Goal: Information Seeking & Learning: Learn about a topic

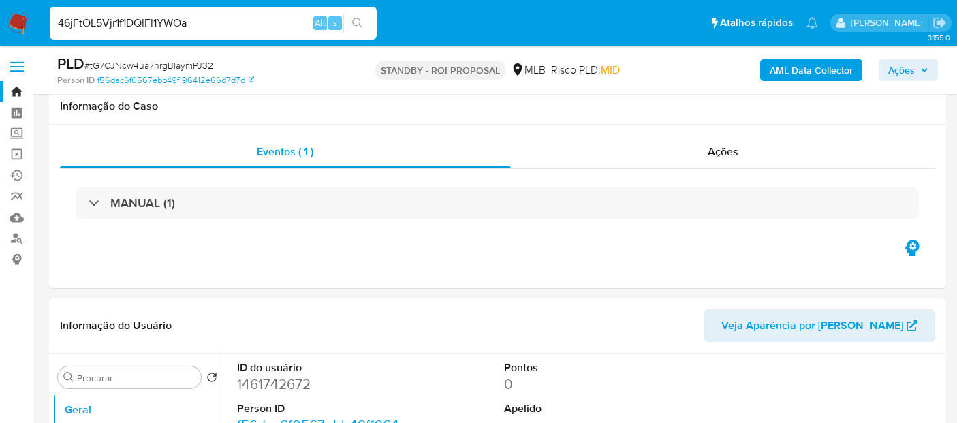
select select "10"
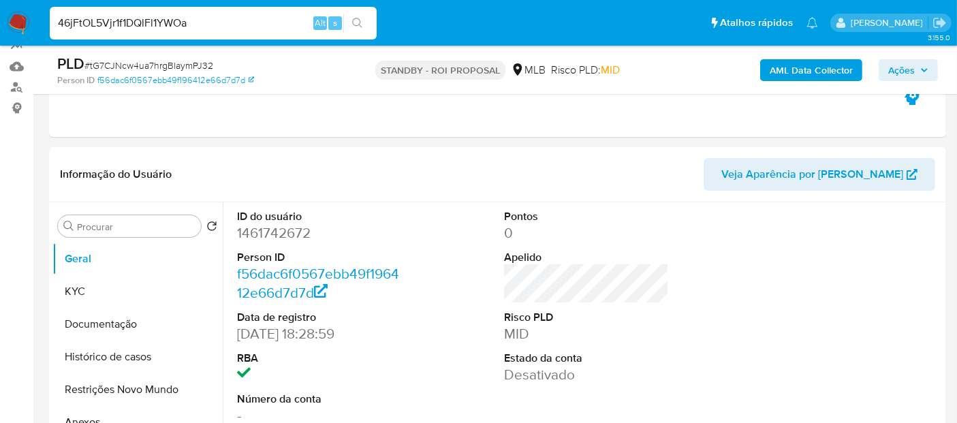
type input "46jFtOL5Vjr1f1DQlFl1YWOa"
click at [358, 18] on icon "search-icon" at bounding box center [357, 23] width 11 height 11
drag, startPoint x: 211, startPoint y: 19, endPoint x: 0, endPoint y: 8, distance: 211.5
click at [0, 8] on nav "Pausado Ver notificaciones 46jFtOL5Vjr1f1DQlFl1YWOa Alt s Atalhos rápidos Presi…" at bounding box center [478, 23] width 957 height 46
click at [356, 14] on button "search-icon" at bounding box center [357, 23] width 28 height 19
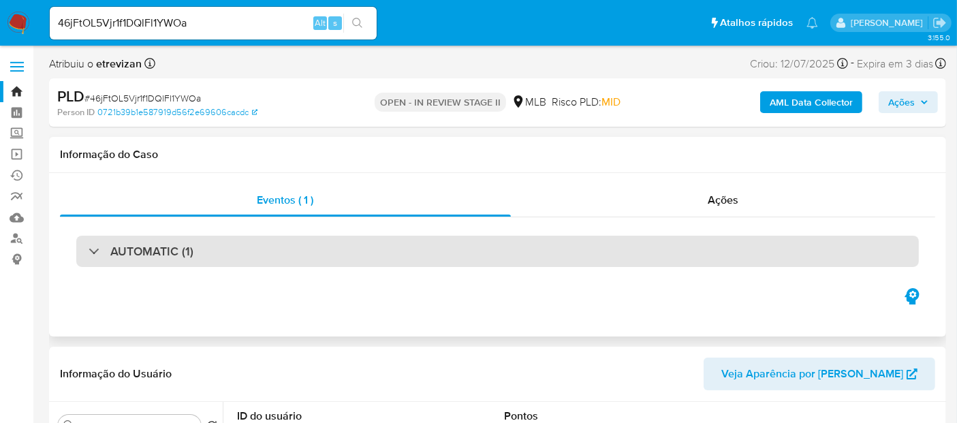
click at [228, 260] on div "AUTOMATIC (1)" at bounding box center [497, 251] width 843 height 31
select select "10"
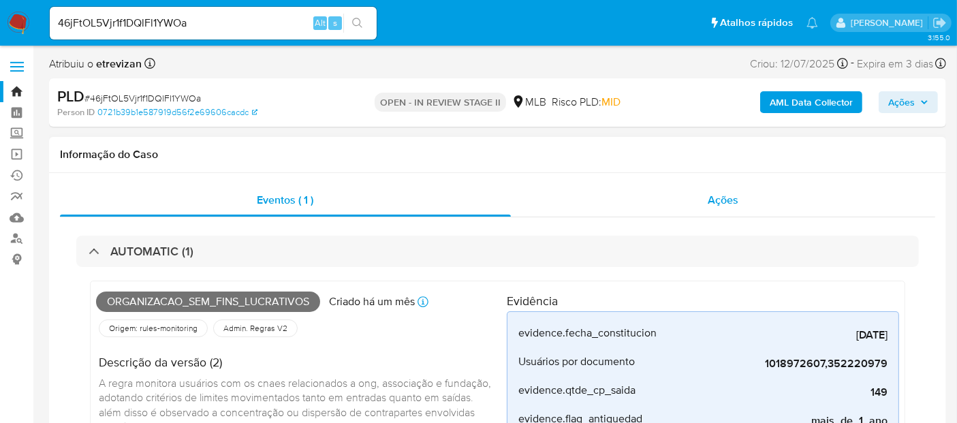
drag, startPoint x: 725, startPoint y: 197, endPoint x: 603, endPoint y: 213, distance: 123.0
click at [726, 198] on span "Ações" at bounding box center [723, 200] width 31 height 16
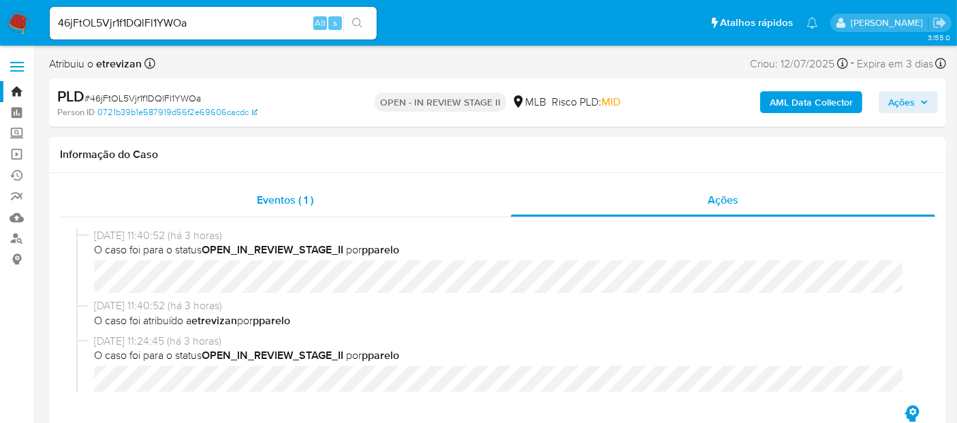
click at [266, 203] on span "Eventos ( 1 )" at bounding box center [285, 200] width 57 height 16
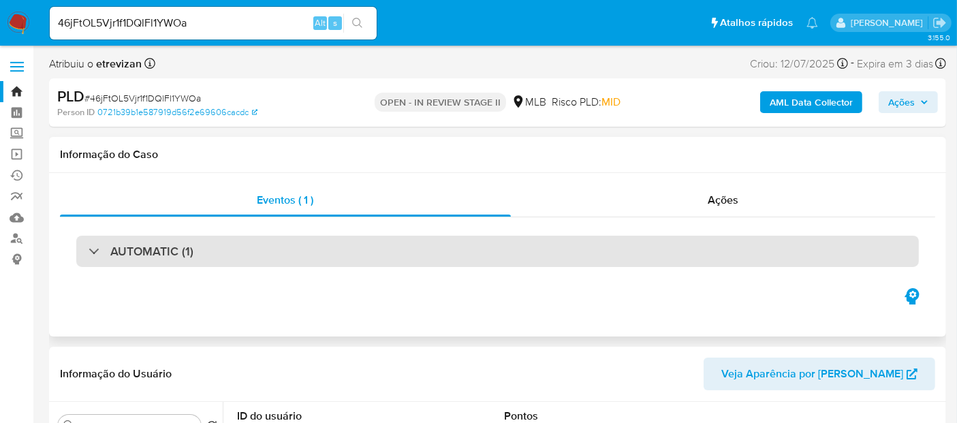
click at [255, 246] on div "AUTOMATIC (1)" at bounding box center [497, 251] width 843 height 31
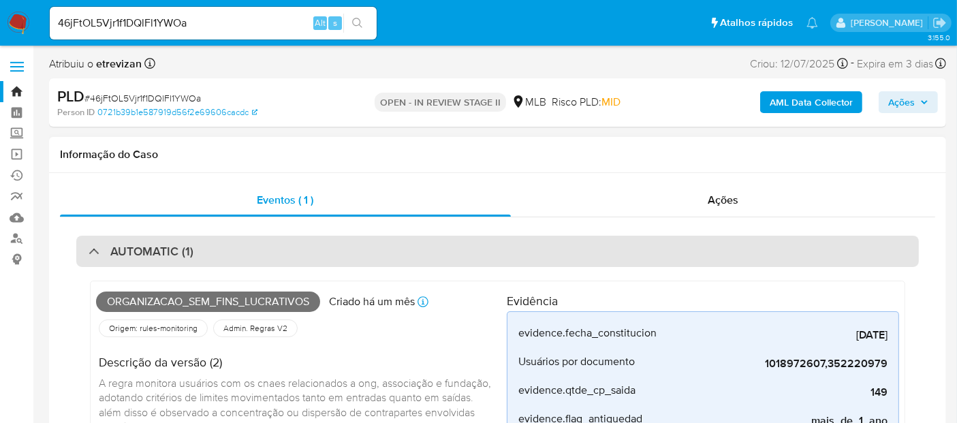
click at [164, 253] on h3 "AUTOMATIC (1)" at bounding box center [151, 251] width 83 height 15
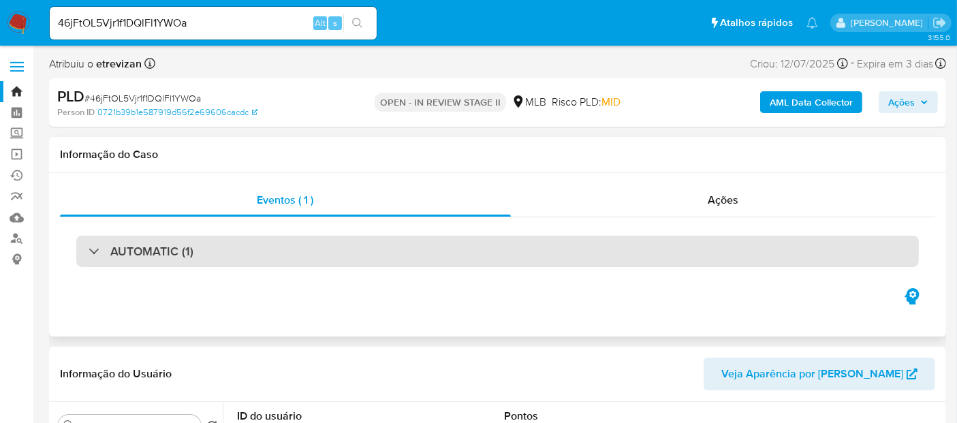
click at [179, 248] on h3 "AUTOMATIC (1)" at bounding box center [151, 251] width 83 height 15
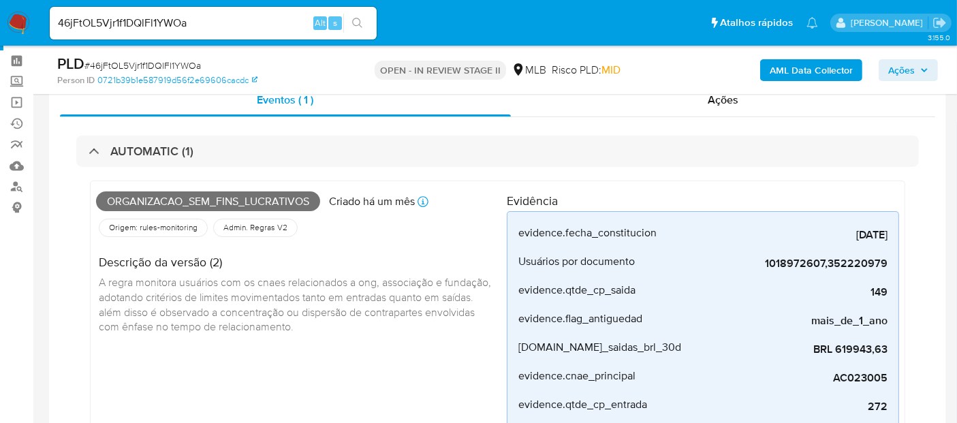
scroll to position [76, 0]
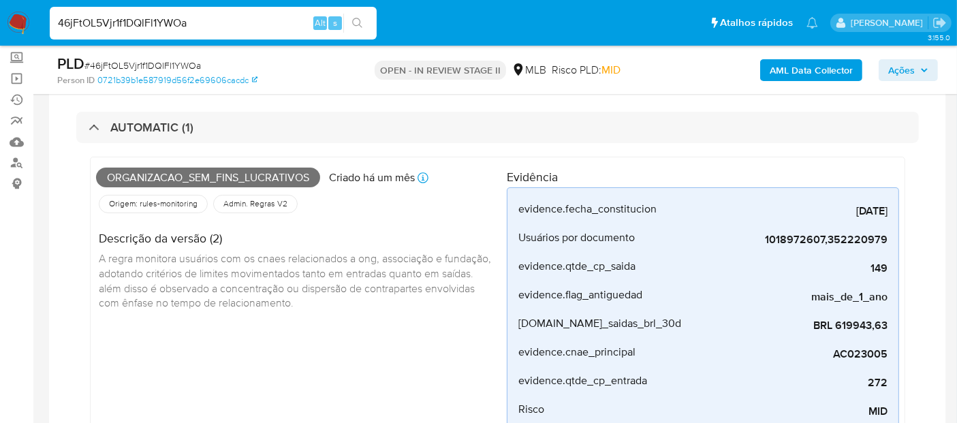
paste input "hCWSPhRpCtfBQAMpJGAMyqbv"
type input "hCWSPhRpCtfBQAMpJGAMyqbv"
click at [346, 17] on button "search-icon" at bounding box center [357, 23] width 28 height 19
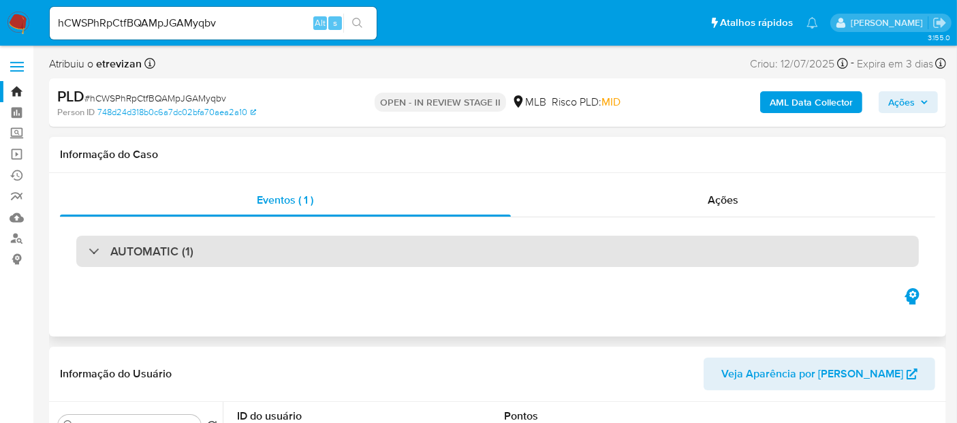
click at [343, 253] on div "AUTOMATIC (1)" at bounding box center [497, 251] width 843 height 31
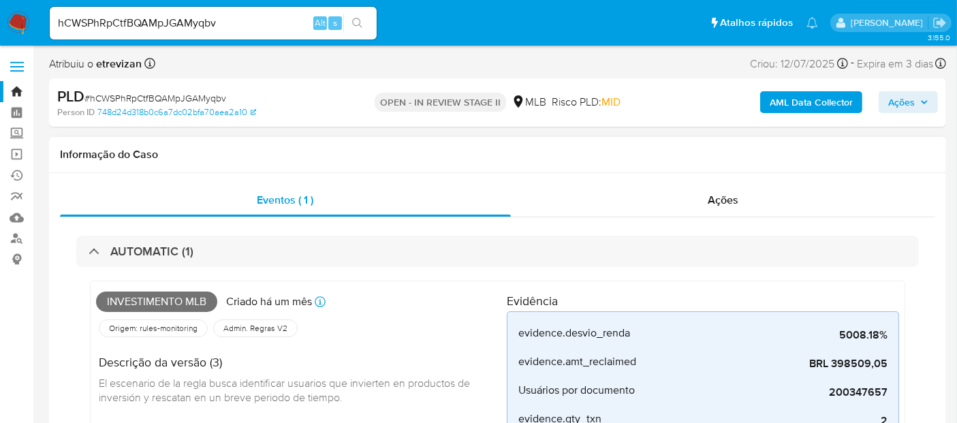
select select "10"
click at [18, 147] on link "Operações em massa" at bounding box center [81, 154] width 162 height 21
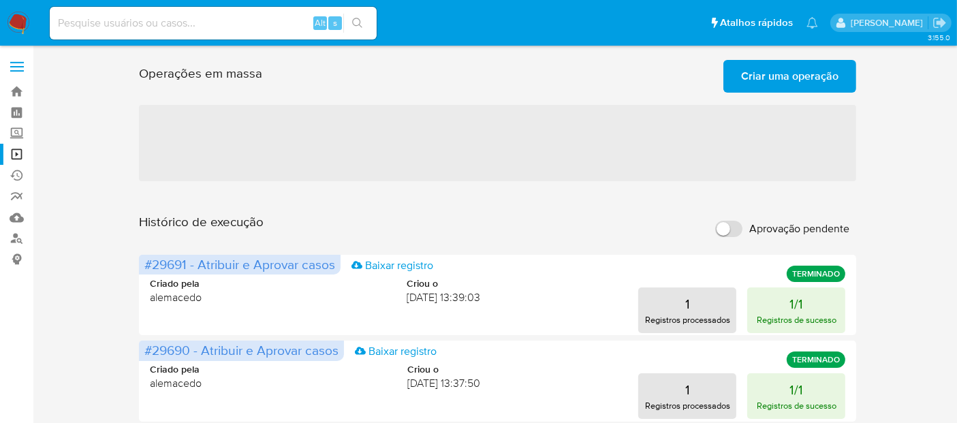
click at [800, 71] on span "Criar uma operação" at bounding box center [789, 76] width 97 height 30
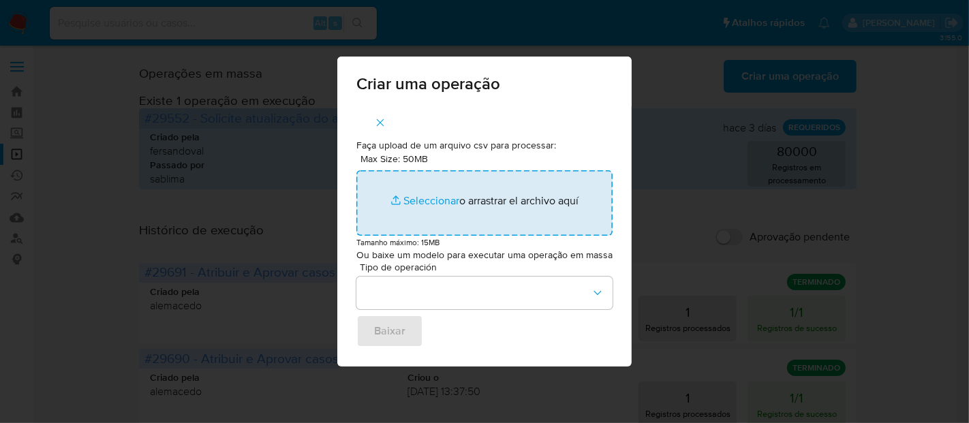
click at [417, 199] on input "Max Size: 50MB Seleccionar archivos" at bounding box center [484, 202] width 256 height 65
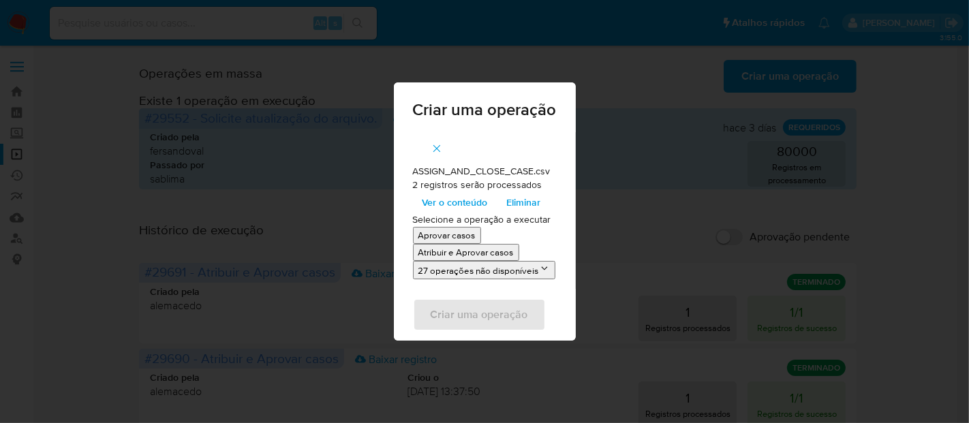
click at [473, 252] on p "Atribuir e Aprovar casos" at bounding box center [465, 252] width 95 height 13
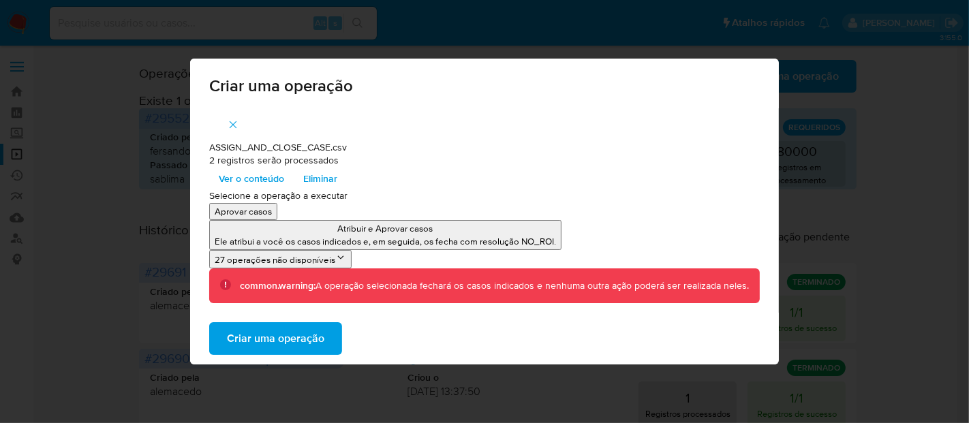
click at [287, 343] on span "Criar uma operação" at bounding box center [275, 339] width 97 height 30
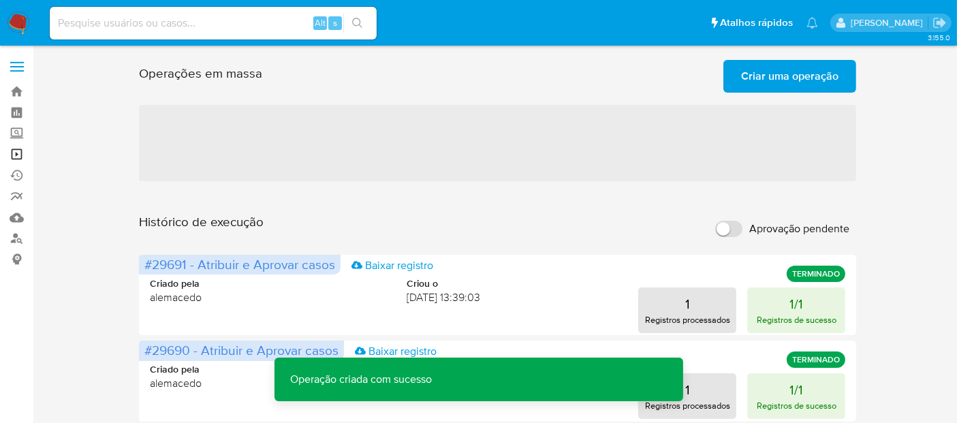
click at [14, 155] on link "Operações em massa" at bounding box center [81, 154] width 162 height 21
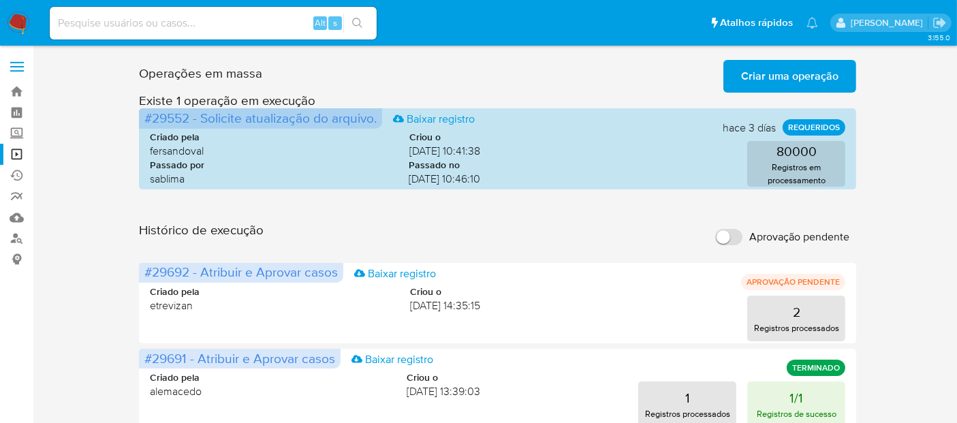
click at [801, 77] on span "Criar uma operação" at bounding box center [789, 76] width 97 height 30
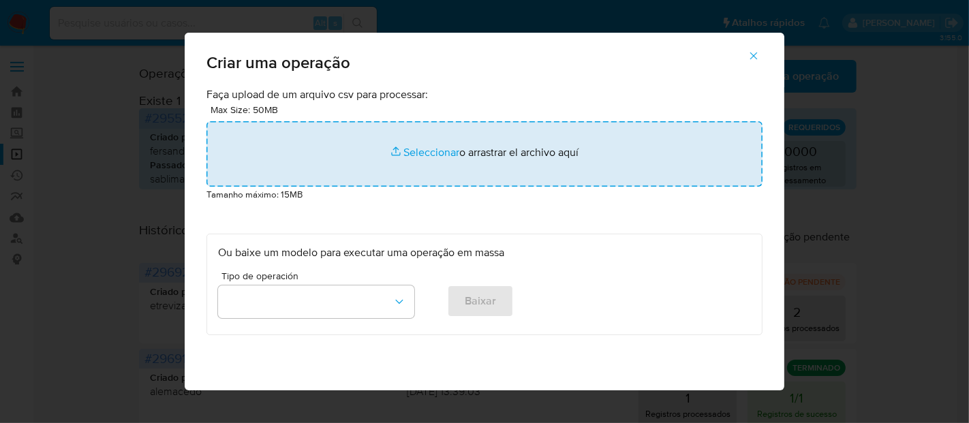
click at [420, 154] on input "file" at bounding box center [484, 153] width 556 height 65
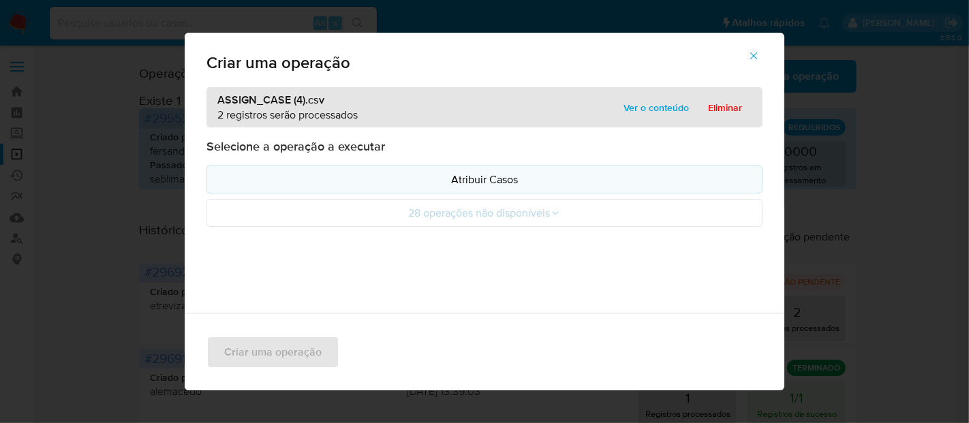
click at [489, 179] on p "Atribuir Casos" at bounding box center [484, 180] width 533 height 16
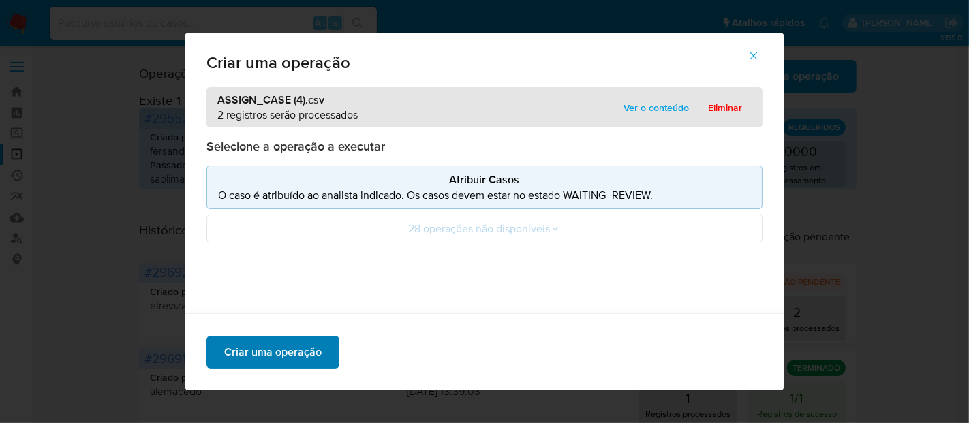
click at [300, 354] on span "Criar uma operação" at bounding box center [272, 352] width 97 height 30
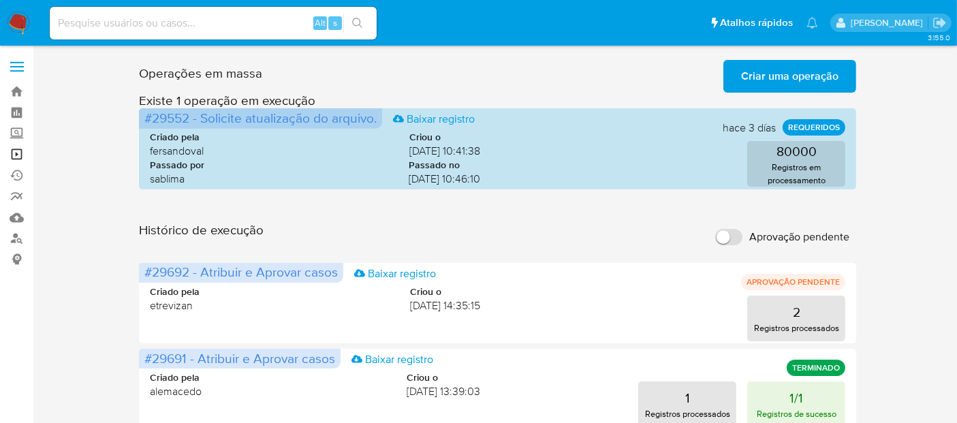
click at [16, 149] on link "Operações em massa" at bounding box center [81, 154] width 162 height 21
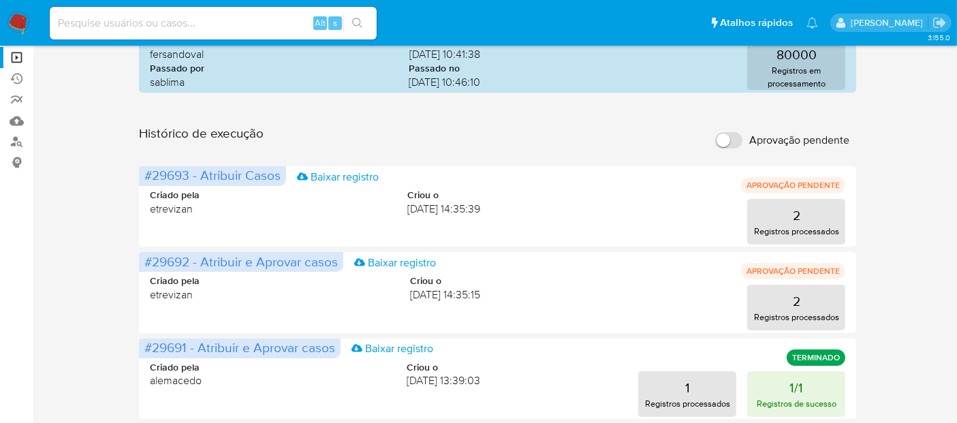
scroll to position [66, 0]
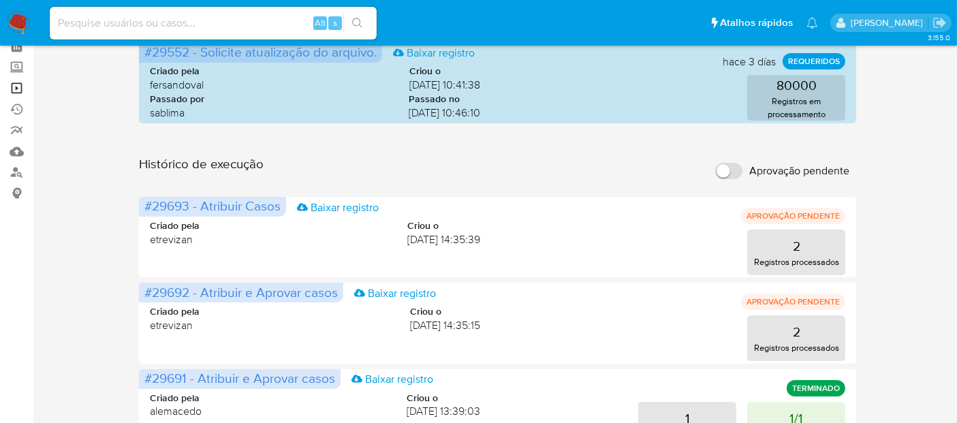
click at [14, 84] on link "Operações em massa" at bounding box center [81, 88] width 162 height 21
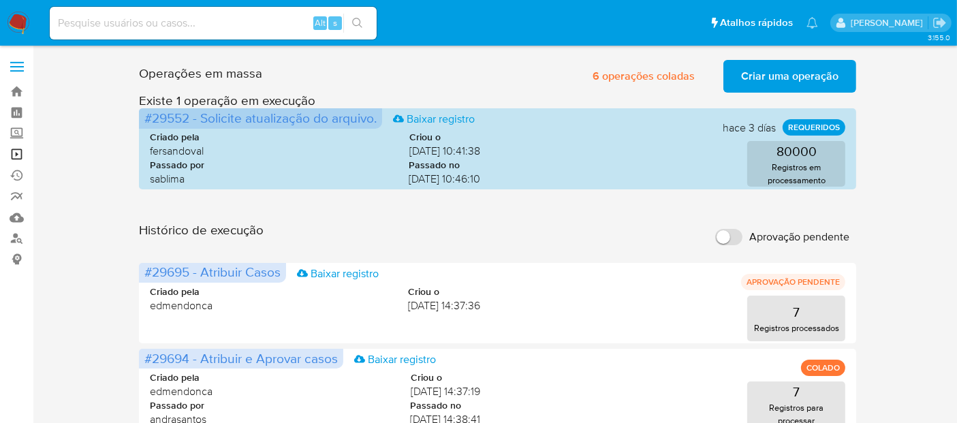
click at [14, 151] on link "Operações em massa" at bounding box center [81, 154] width 162 height 21
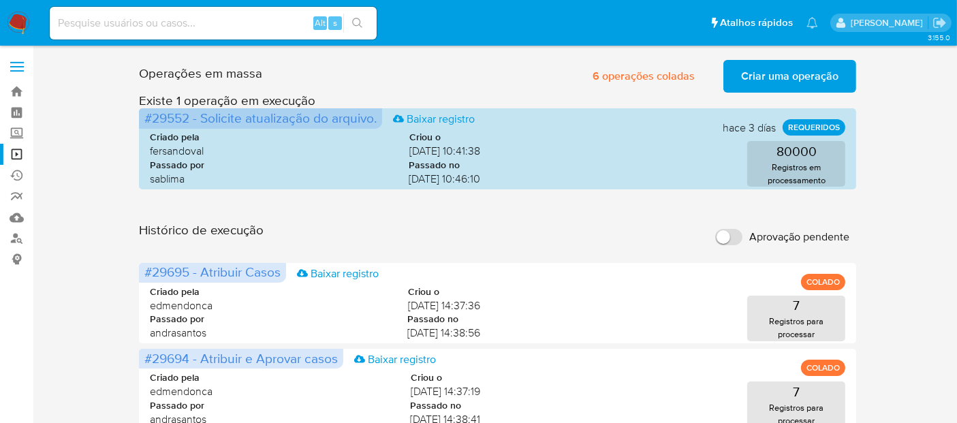
click at [216, 17] on input at bounding box center [213, 23] width 327 height 18
paste input "sXOqnO52kTVUFDwJPJUXJJkp"
type input "sXOqnO52kTVUFDwJPJUXJJkp"
click at [356, 20] on icon "search-icon" at bounding box center [357, 23] width 11 height 11
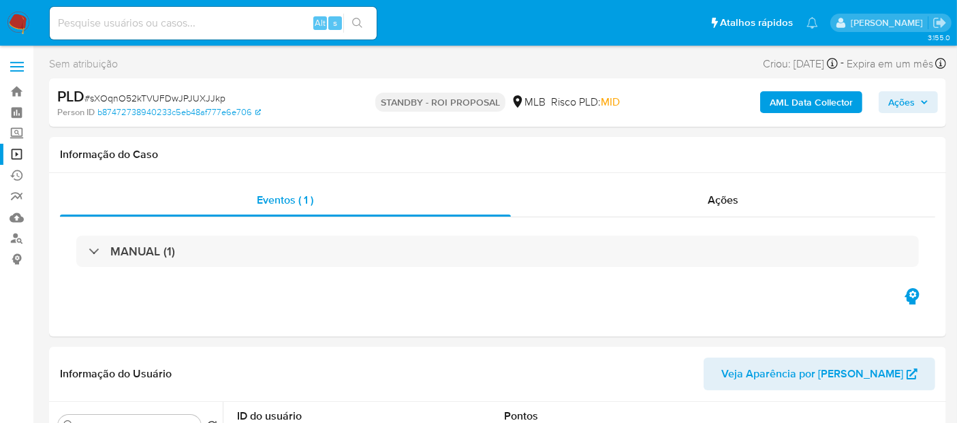
select select "10"
click at [219, 21] on input at bounding box center [213, 23] width 327 height 18
paste input "46jFtOL5Vjr1f1DQlFl1YWOa"
type input "46jFtOL5Vjr1f1DQlFl1YWOa"
click at [355, 24] on icon "search-icon" at bounding box center [357, 23] width 11 height 11
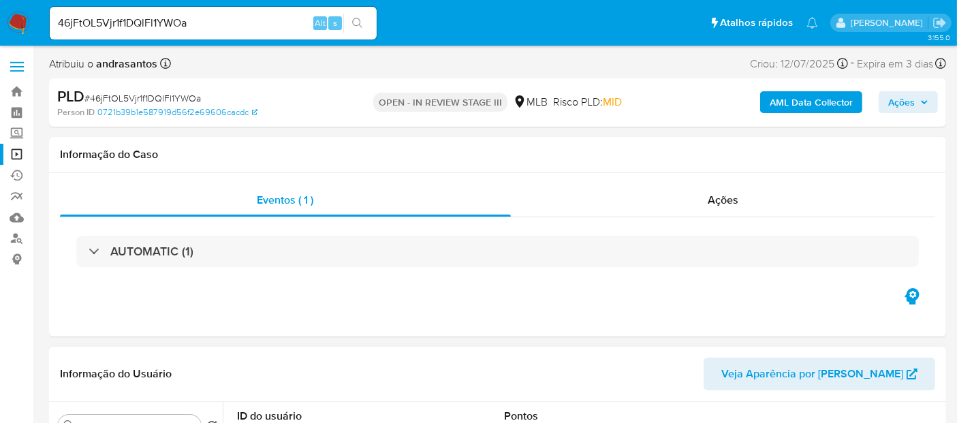
select select "10"
drag, startPoint x: 232, startPoint y: 19, endPoint x: 0, endPoint y: 11, distance: 232.5
click at [0, 11] on nav "Pausado Ver notificaciones 46jFtOL5Vjr1f1DQlFl1YWOa Alt s Atalhos rápidos Presi…" at bounding box center [478, 23] width 957 height 46
paste input "hCWSPhRpCtfBQAMpJGAMyqbv"
type input "hCWSPhRpCtfBQAMpJGAMyqbv"
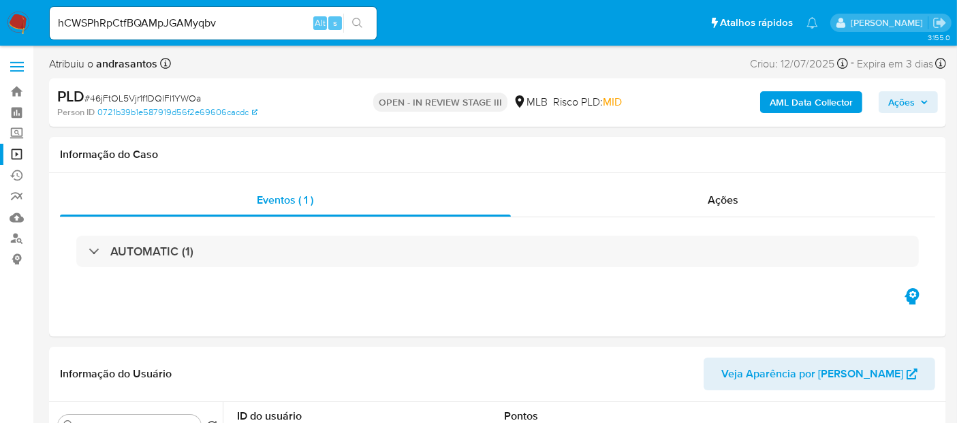
click at [360, 22] on icon "search-icon" at bounding box center [357, 23] width 10 height 10
select select "10"
click at [16, 147] on link "Operações em massa" at bounding box center [81, 154] width 162 height 21
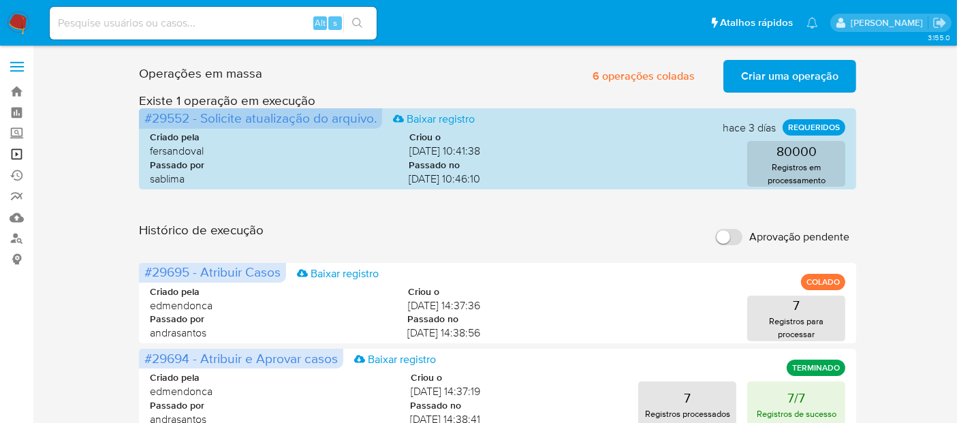
click at [16, 152] on link "Operações em massa" at bounding box center [81, 154] width 162 height 21
click at [21, 153] on link "Operações em massa" at bounding box center [81, 154] width 162 height 21
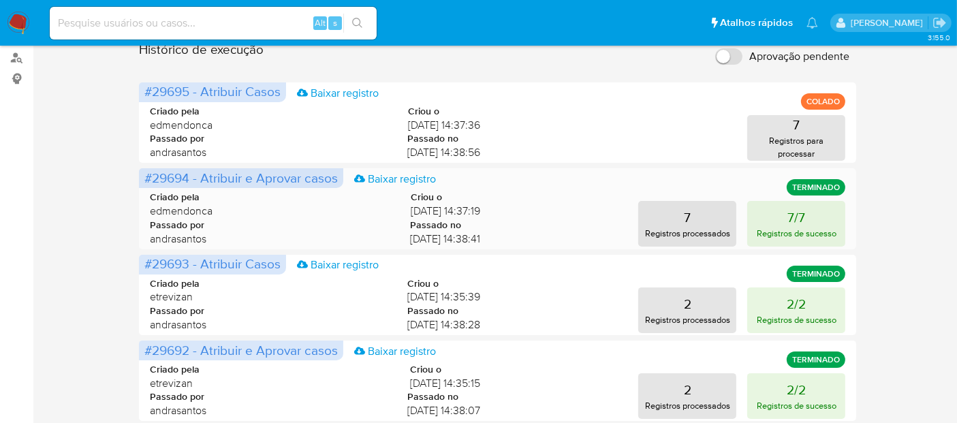
scroll to position [227, 0]
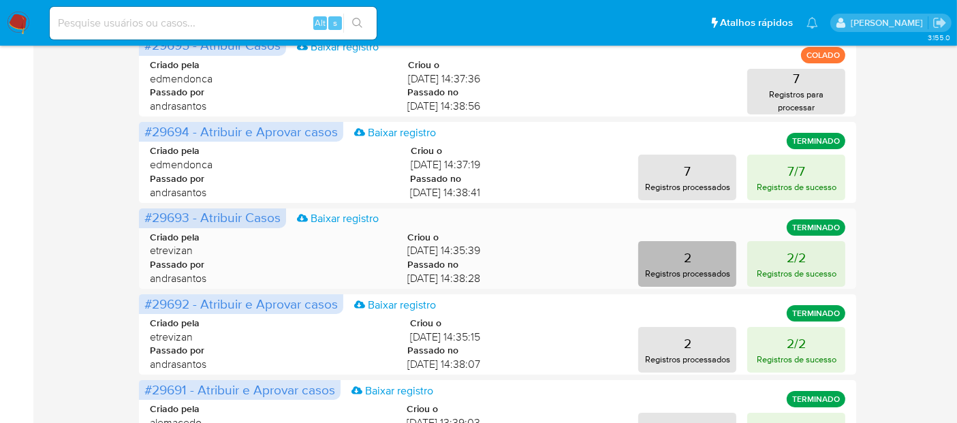
click at [691, 262] on p "2" at bounding box center [687, 257] width 7 height 19
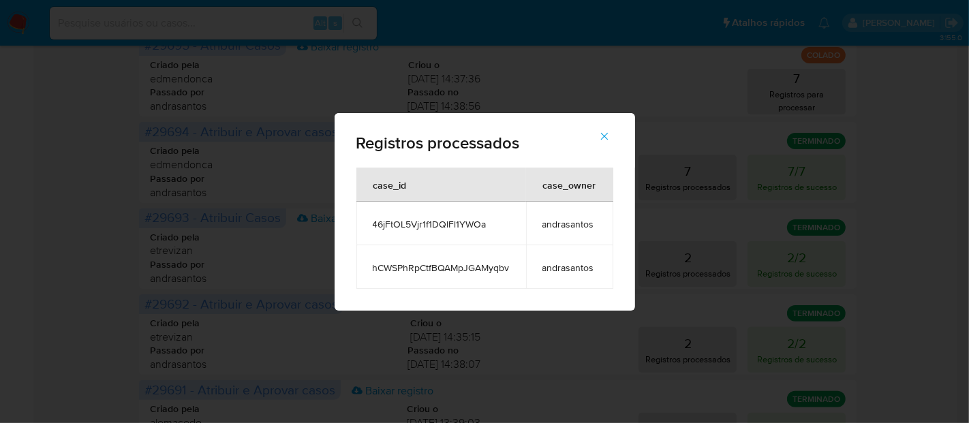
click at [603, 135] on icon "button" at bounding box center [603, 135] width 7 height 7
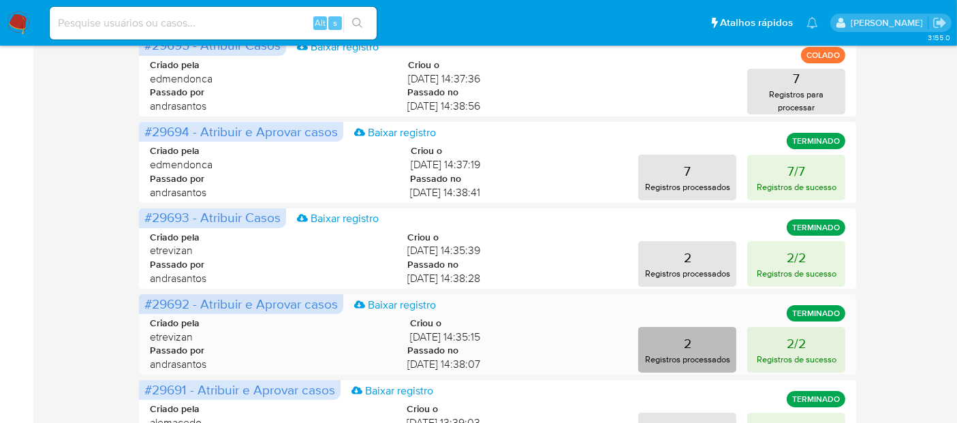
click at [697, 351] on button "2 Registros processados" at bounding box center [687, 350] width 98 height 46
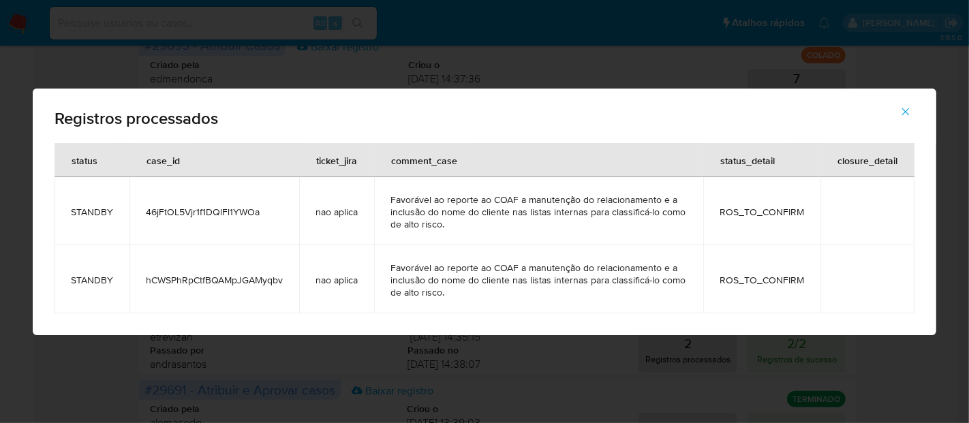
click at [905, 104] on span "button" at bounding box center [905, 112] width 12 height 30
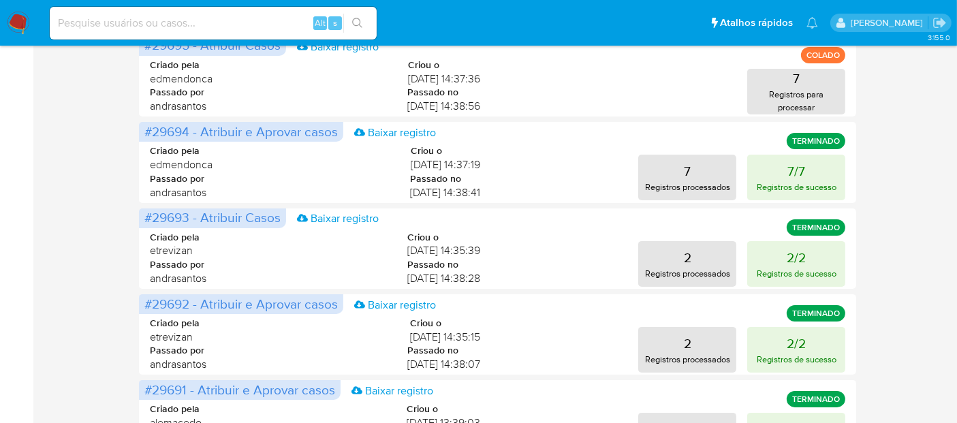
click at [244, 26] on input at bounding box center [213, 23] width 327 height 18
paste input "46jFtOL5Vjr1f1DQlFl1YWOa"
type input "46jFtOL5Vjr1f1DQlFl1YWOa"
click at [358, 26] on icon "search-icon" at bounding box center [357, 23] width 11 height 11
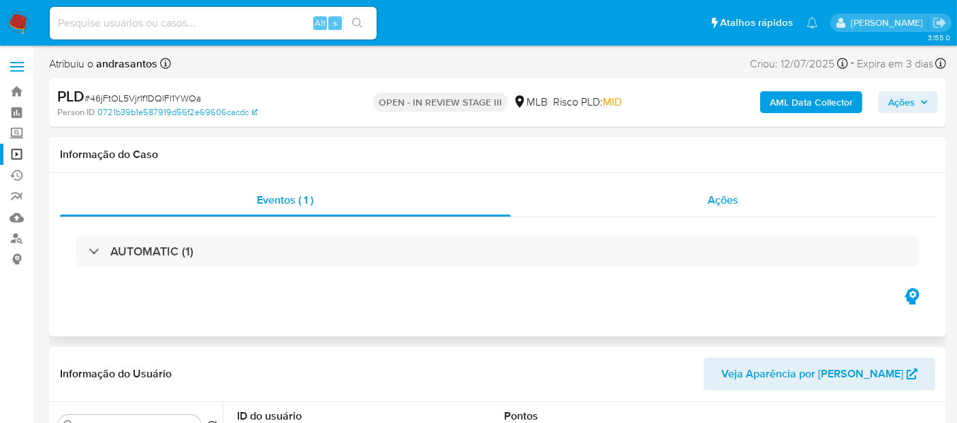
select select "10"
click at [734, 203] on span "Ações" at bounding box center [723, 200] width 31 height 16
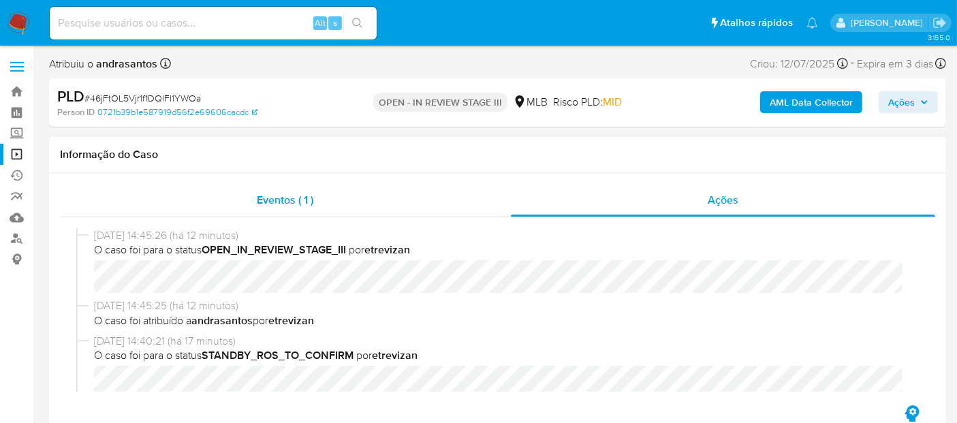
click at [271, 194] on span "Eventos ( 1 )" at bounding box center [285, 200] width 57 height 16
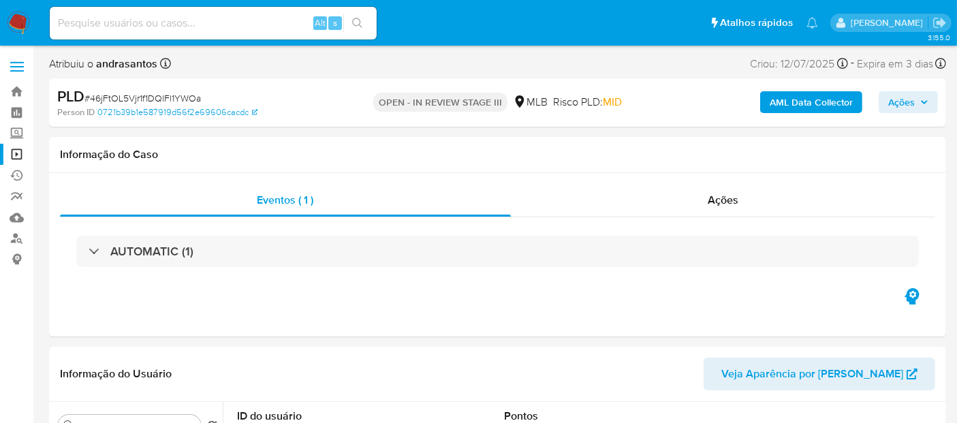
click at [200, 14] on input at bounding box center [213, 23] width 327 height 18
paste input "sXOqnO52kTVUFDwJPJUXJJkp"
type input "sXOqnO52kTVUFDwJPJUXJJkp"
click at [362, 18] on icon "search-icon" at bounding box center [357, 23] width 11 height 11
select select "10"
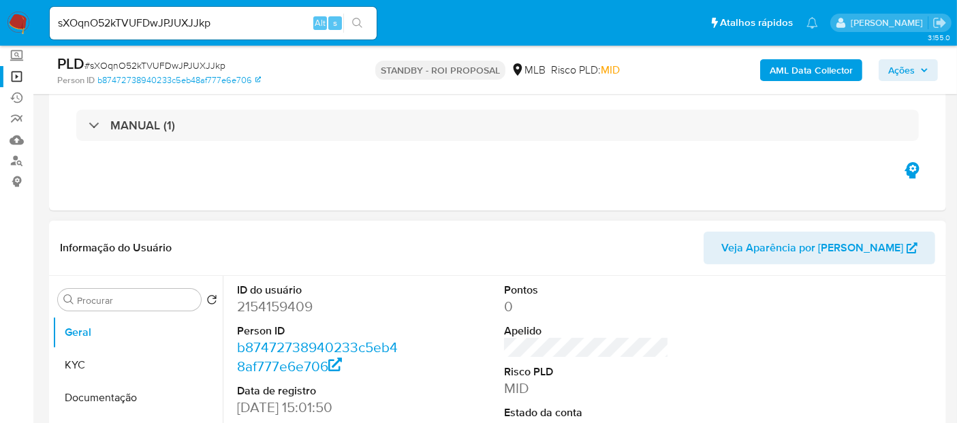
scroll to position [151, 0]
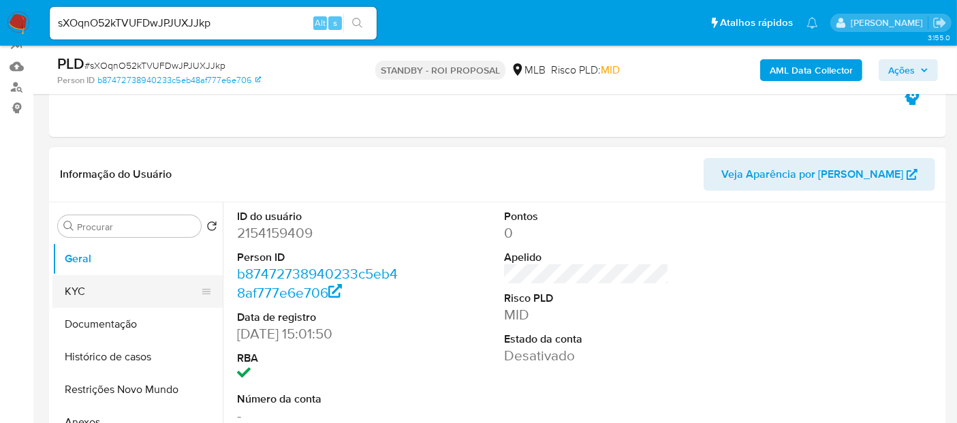
click at [106, 292] on button "KYC" at bounding box center [131, 291] width 159 height 33
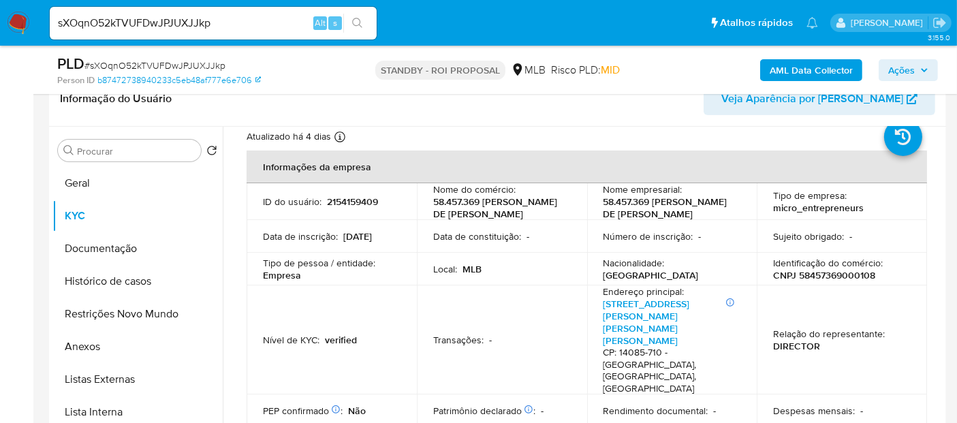
scroll to position [76, 0]
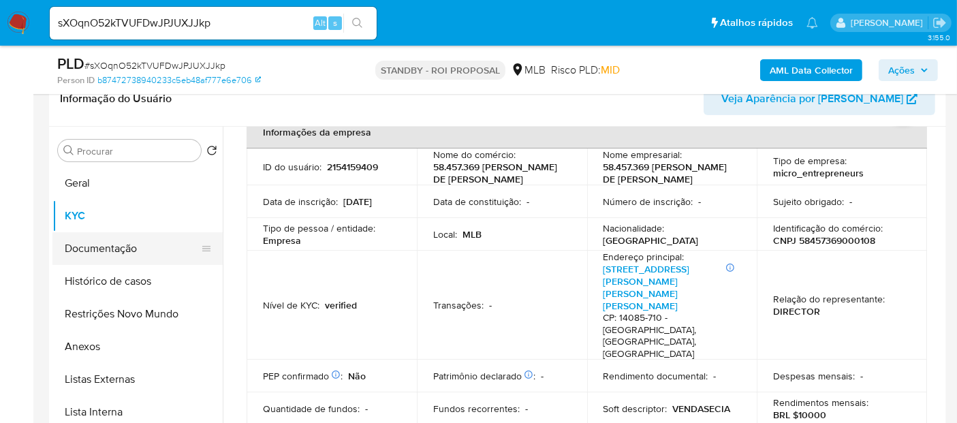
click at [99, 256] on button "Documentação" at bounding box center [131, 248] width 159 height 33
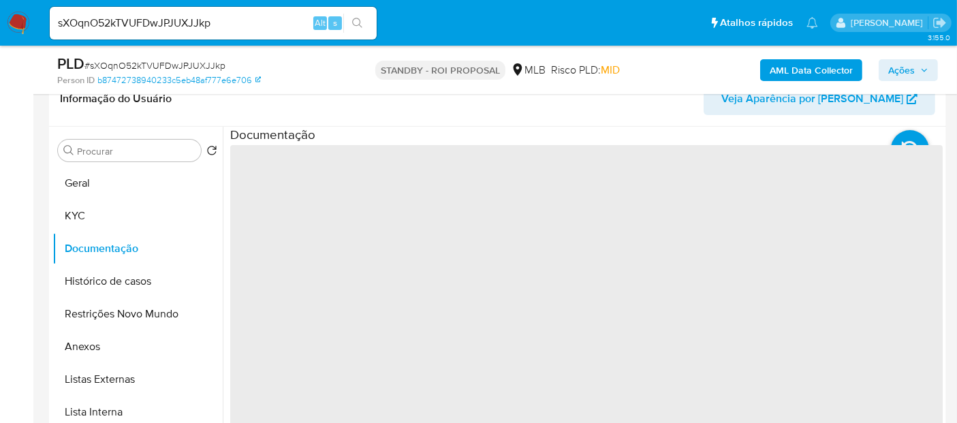
scroll to position [151, 0]
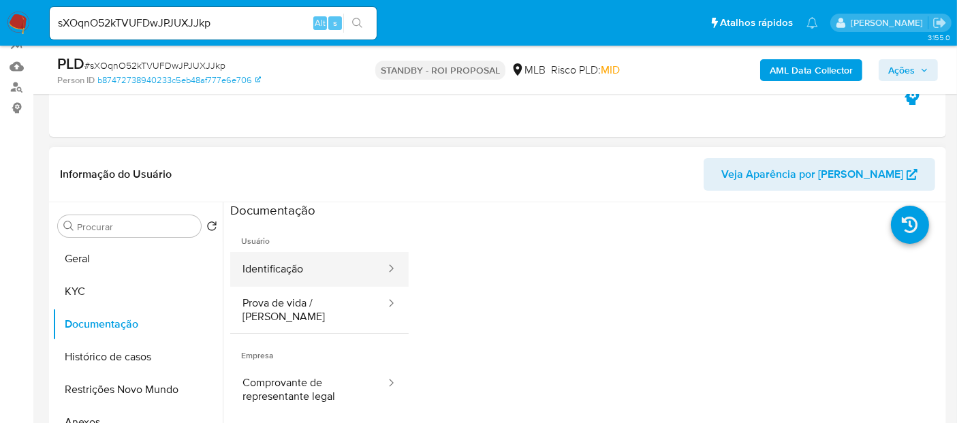
click at [296, 267] on button "Identificação" at bounding box center [308, 269] width 157 height 35
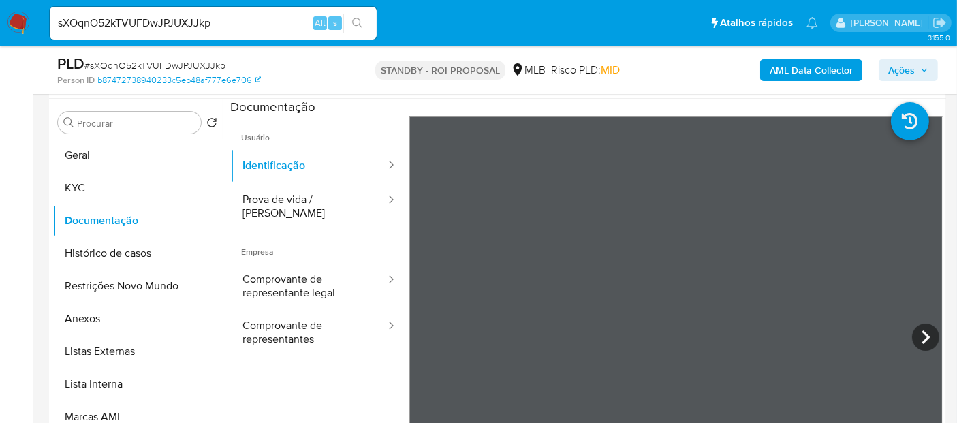
scroll to position [354, 0]
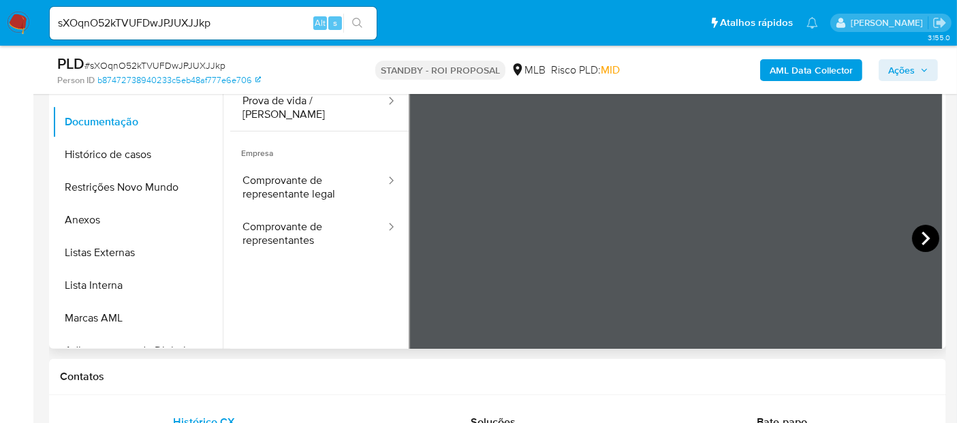
click at [917, 237] on icon at bounding box center [925, 238] width 27 height 27
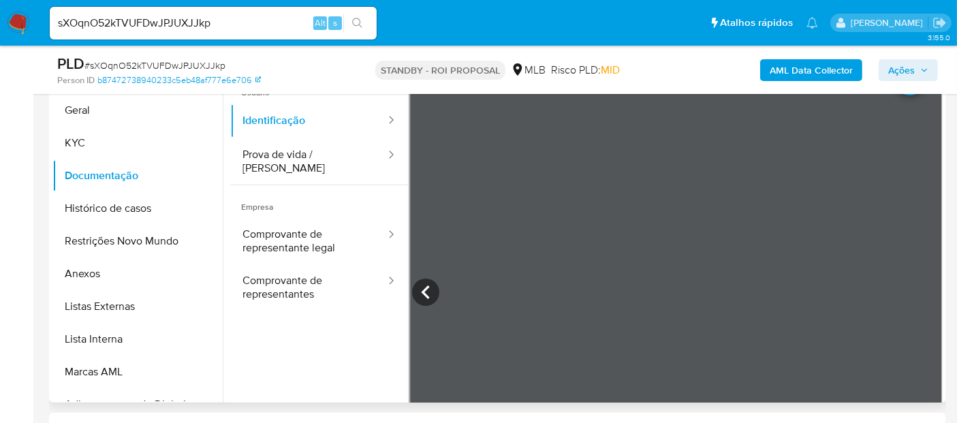
scroll to position [278, 0]
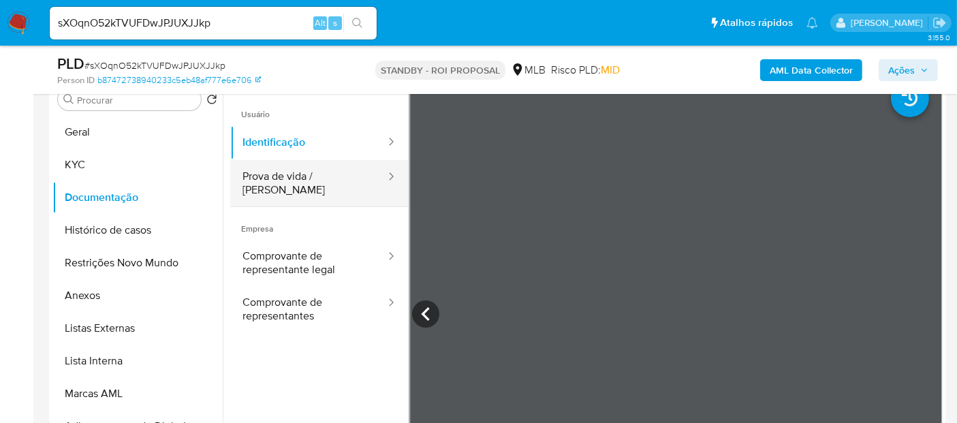
click at [290, 172] on button "Prova de vida / [PERSON_NAME]" at bounding box center [308, 183] width 157 height 46
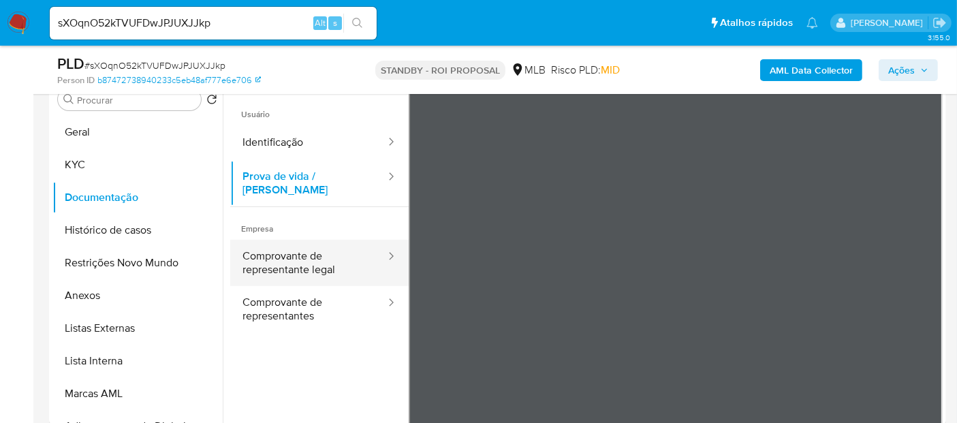
click at [269, 253] on button "Comprovante de representante legal" at bounding box center [308, 263] width 157 height 46
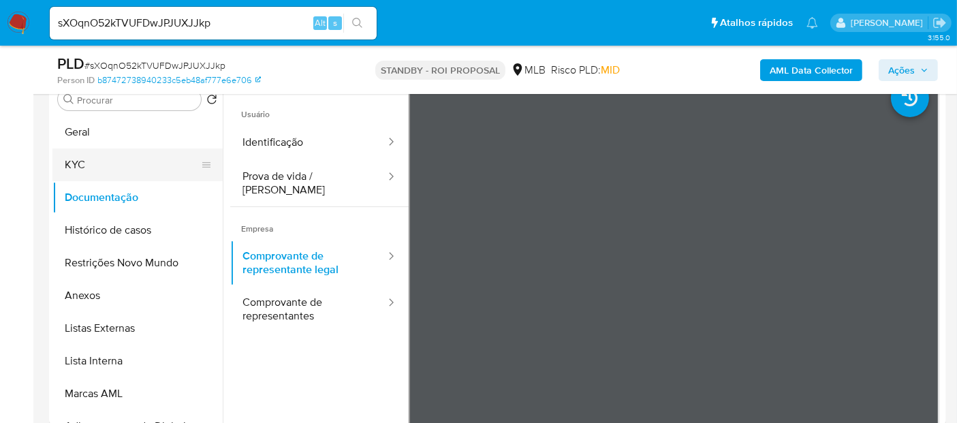
drag, startPoint x: 93, startPoint y: 158, endPoint x: 107, endPoint y: 161, distance: 14.7
click at [91, 158] on button "KYC" at bounding box center [131, 165] width 159 height 33
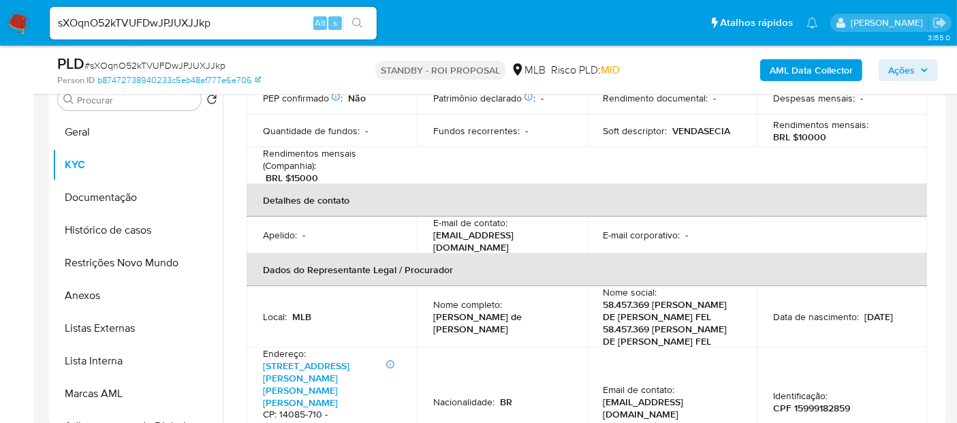
scroll to position [227, 0]
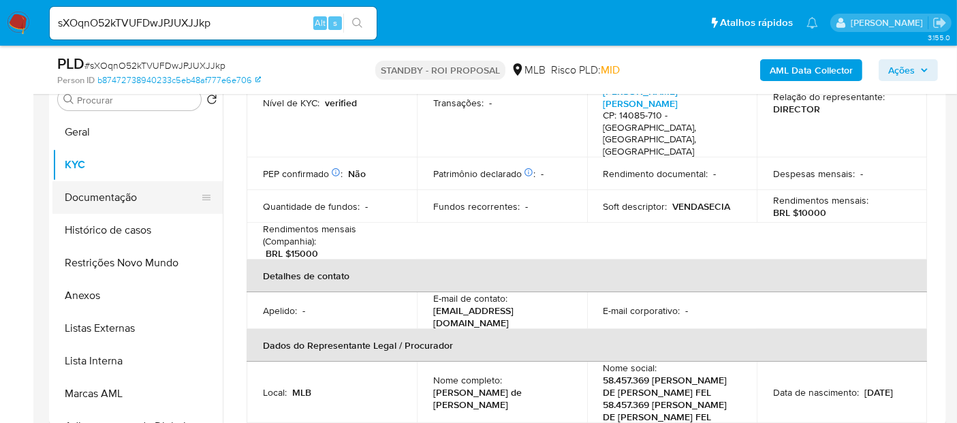
click at [109, 194] on button "Documentação" at bounding box center [131, 197] width 159 height 33
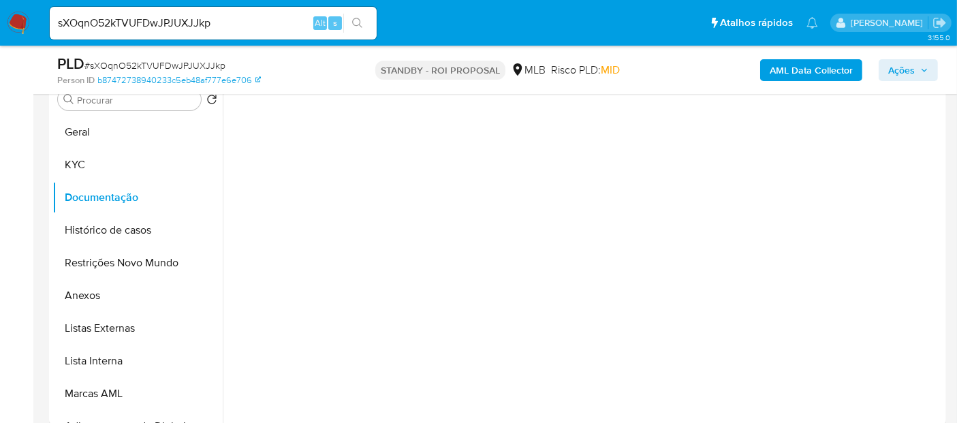
scroll to position [0, 0]
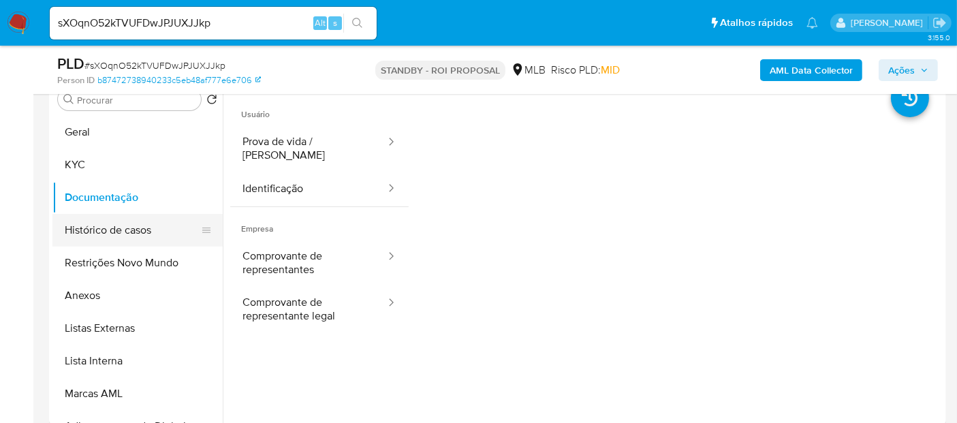
click at [124, 230] on button "Histórico de casos" at bounding box center [131, 230] width 159 height 33
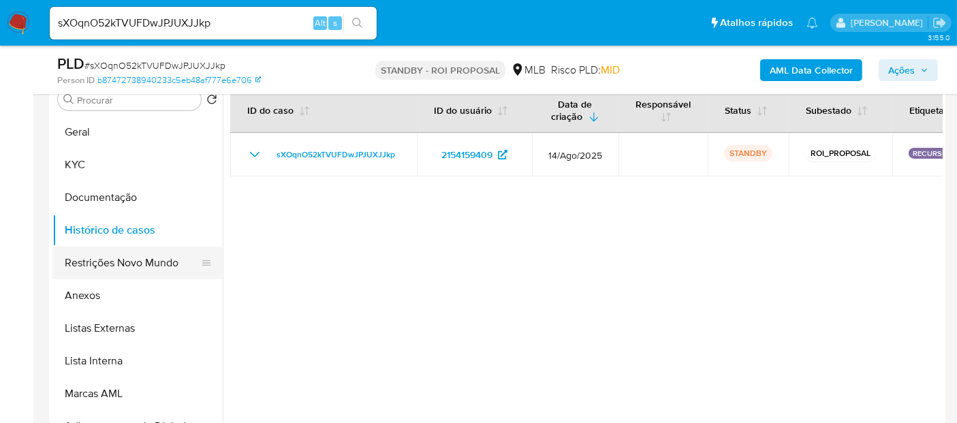
click at [114, 267] on button "Restrições Novo Mundo" at bounding box center [131, 263] width 159 height 33
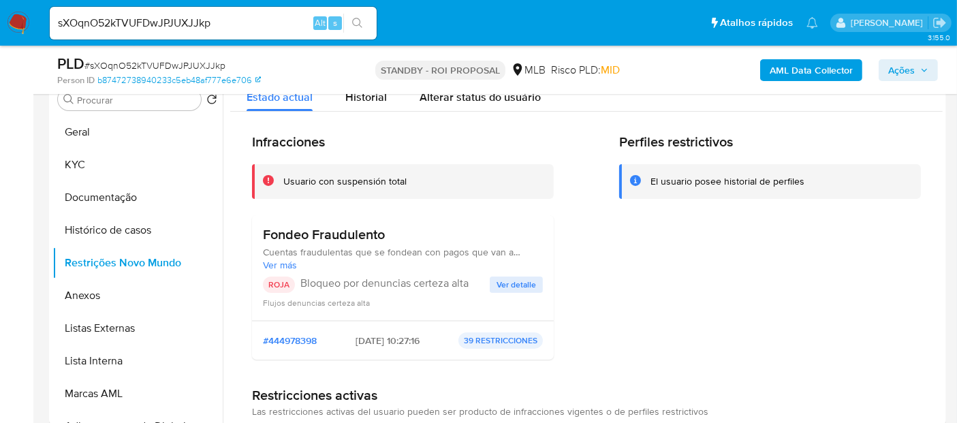
click at [527, 281] on span "Ver detalle" at bounding box center [517, 285] width 40 height 14
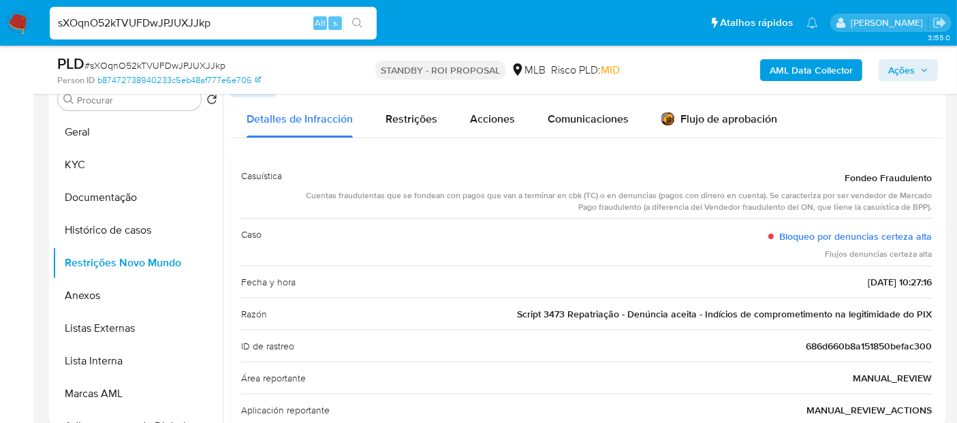
drag, startPoint x: 232, startPoint y: 22, endPoint x: 0, endPoint y: 25, distance: 231.7
click at [0, 25] on nav "Pausado Ver notificaciones sXOqnO52kTVUFDwJPJUXJJkp Alt s Atalhos rápidos Presi…" at bounding box center [478, 23] width 957 height 46
paste input "On9OiH8meRaJF9UbKTJ5OYH5"
type input "On9OiH8meRaJF9UbKTJ5OYH5"
click at [358, 14] on button "search-icon" at bounding box center [357, 23] width 28 height 19
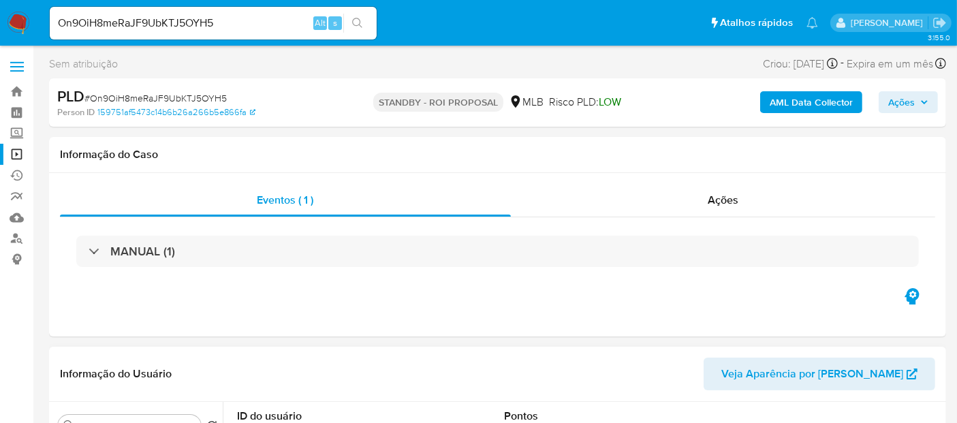
scroll to position [76, 0]
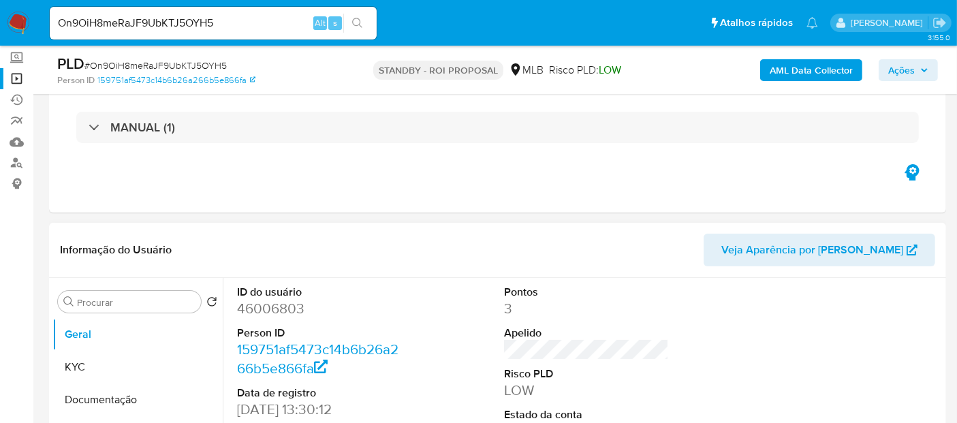
select select "10"
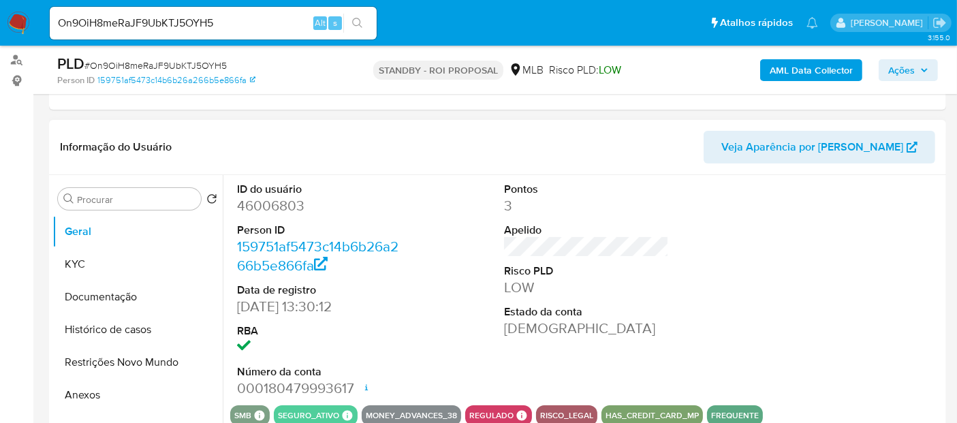
scroll to position [227, 0]
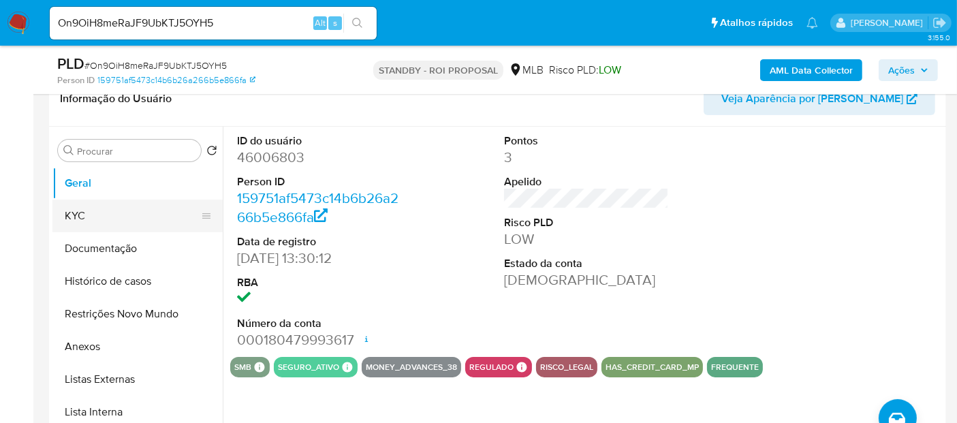
click at [82, 213] on button "KYC" at bounding box center [131, 216] width 159 height 33
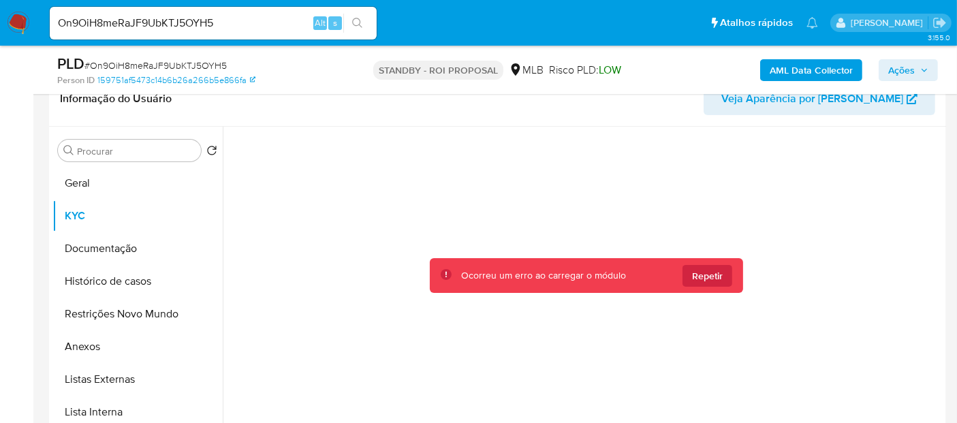
click at [10, 16] on img at bounding box center [18, 23] width 23 height 23
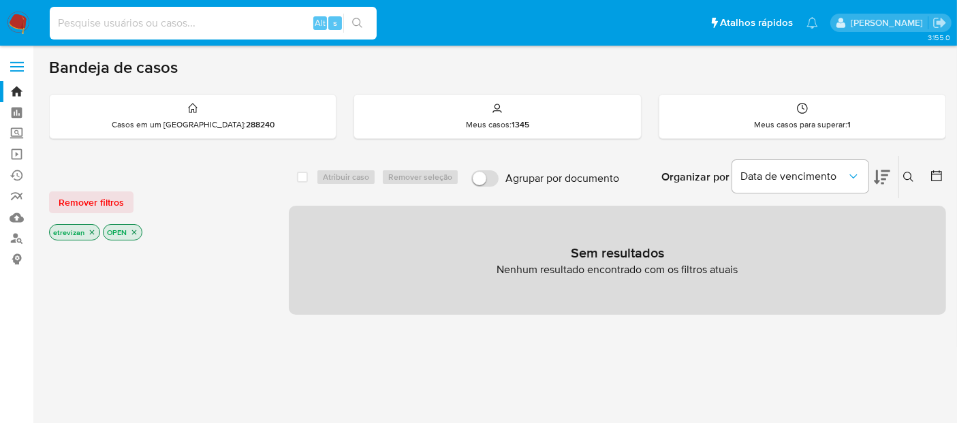
click at [110, 19] on input at bounding box center [213, 23] width 327 height 18
paste input "On9OiH8meRaJF9UbKTJ5OYH5"
type input "On9OiH8meRaJF9UbKTJ5OYH5"
click at [358, 16] on button "search-icon" at bounding box center [357, 23] width 28 height 19
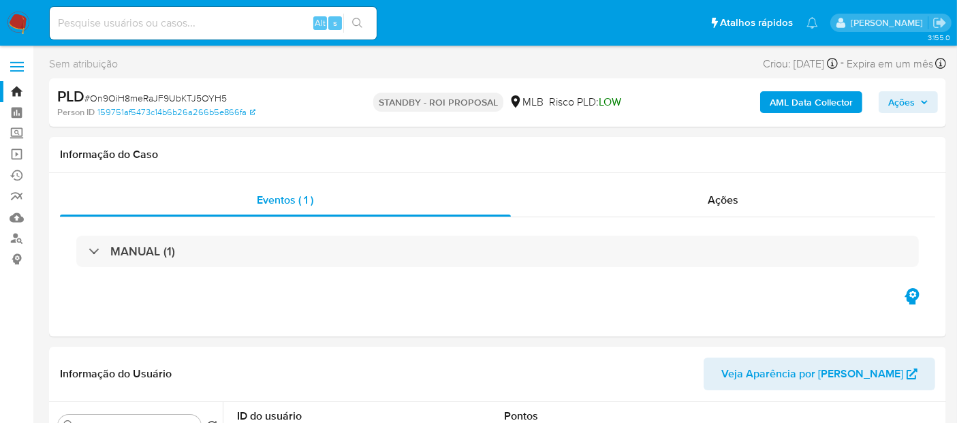
select select "10"
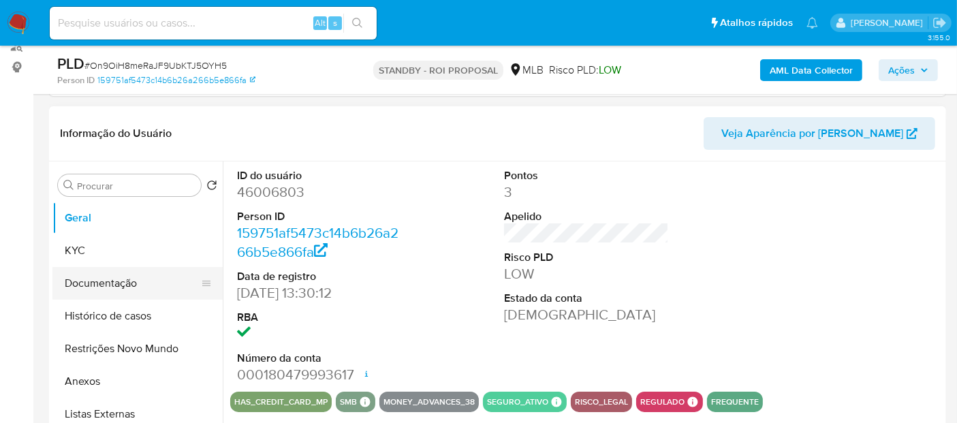
scroll to position [227, 0]
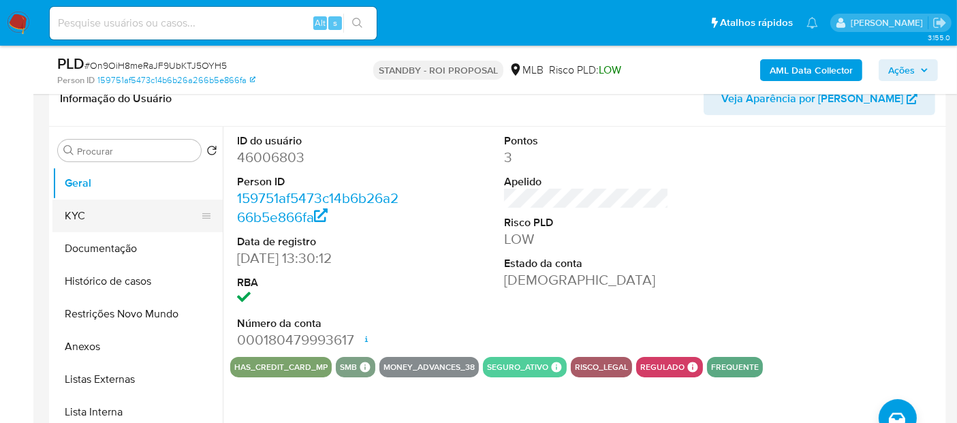
click at [83, 219] on button "KYC" at bounding box center [131, 216] width 159 height 33
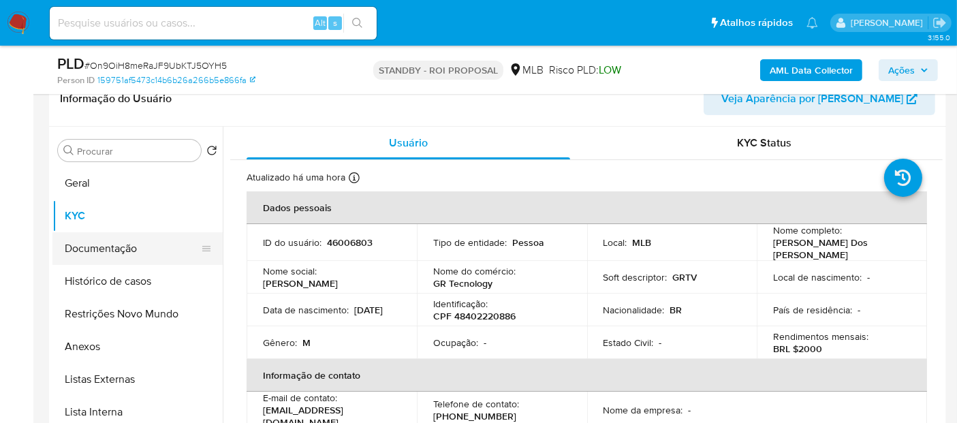
click at [123, 255] on button "Documentação" at bounding box center [131, 248] width 159 height 33
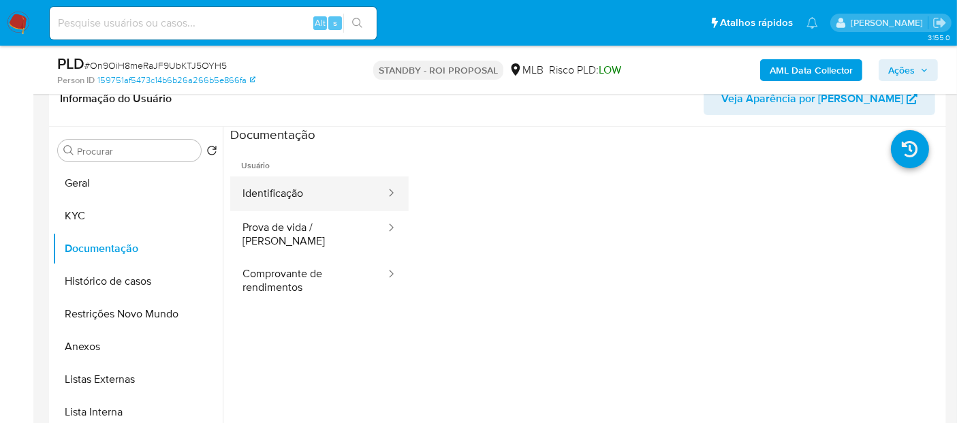
click at [299, 199] on button "Identificação" at bounding box center [308, 193] width 157 height 35
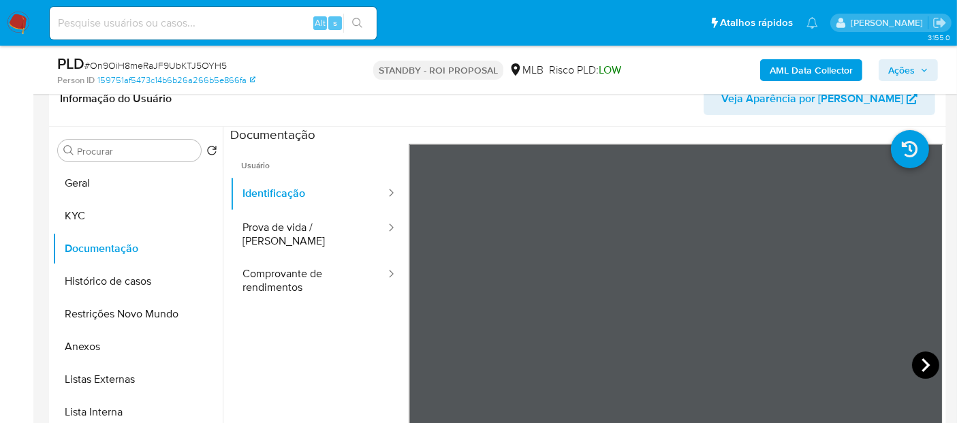
click at [925, 362] on icon at bounding box center [925, 365] width 27 height 27
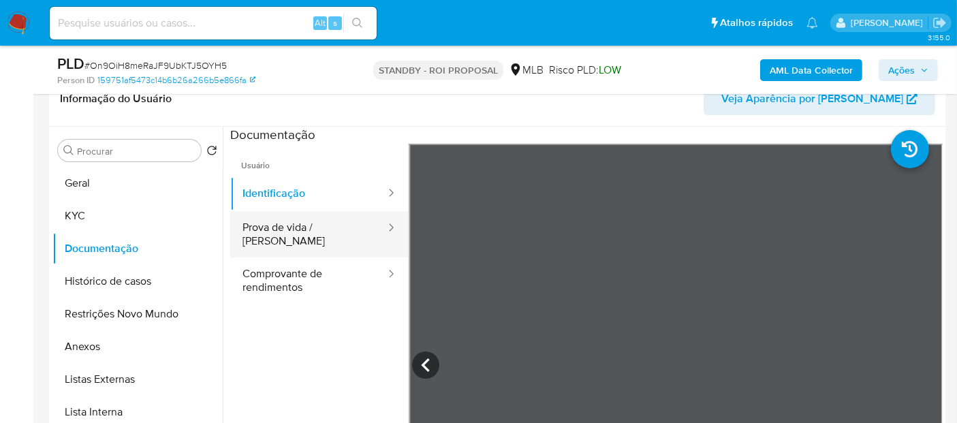
drag, startPoint x: 262, startPoint y: 233, endPoint x: 287, endPoint y: 228, distance: 25.1
click at [263, 233] on button "Prova de vida / [PERSON_NAME]" at bounding box center [308, 234] width 157 height 46
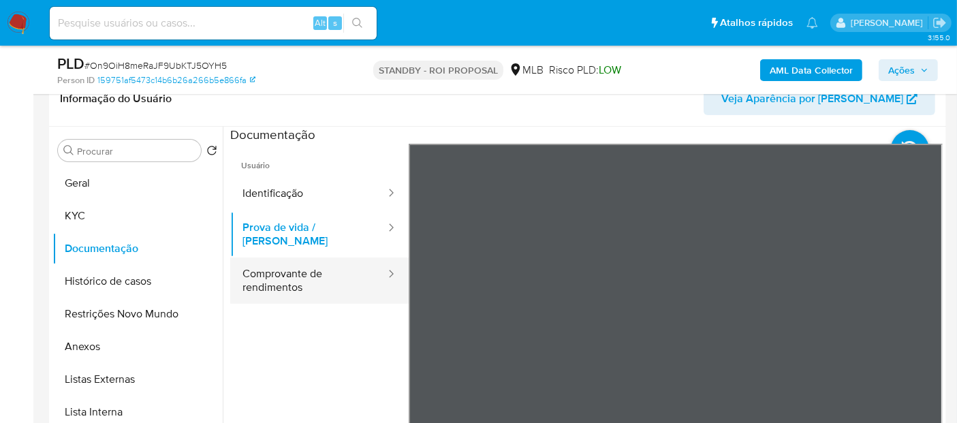
click at [284, 271] on button "Comprovante de rendimentos" at bounding box center [308, 281] width 157 height 46
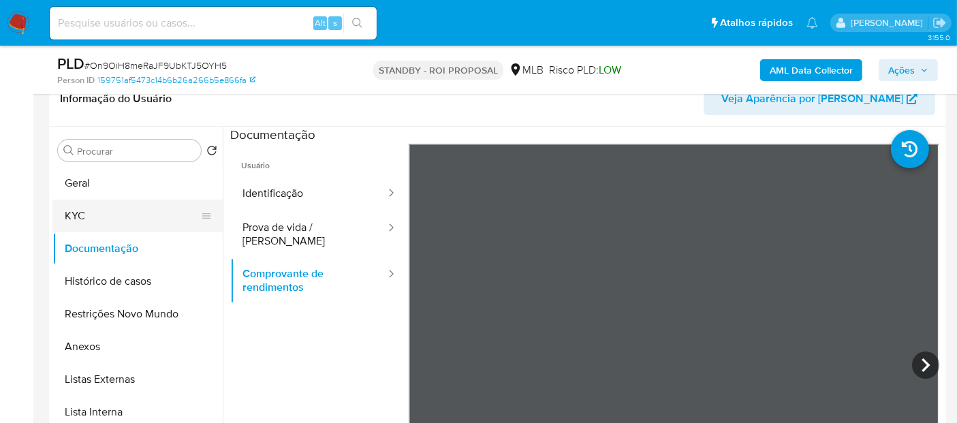
click at [85, 209] on button "KYC" at bounding box center [131, 216] width 159 height 33
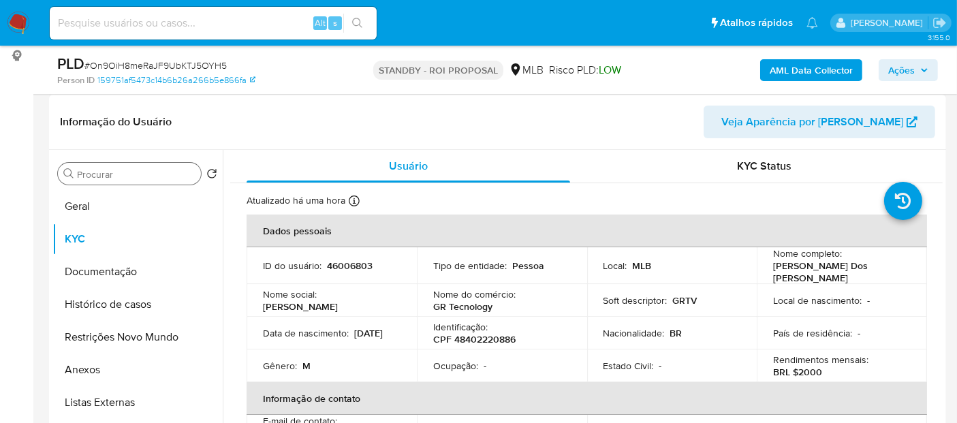
scroll to position [181, 0]
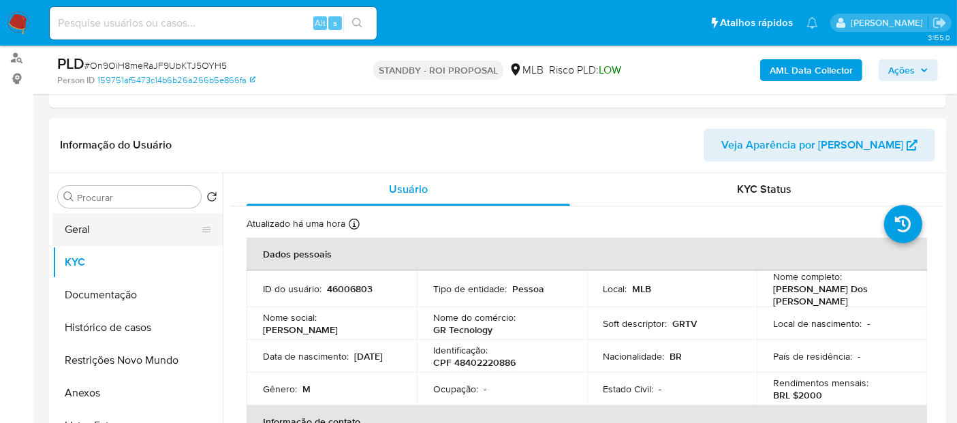
click at [117, 230] on button "Geral" at bounding box center [131, 229] width 159 height 33
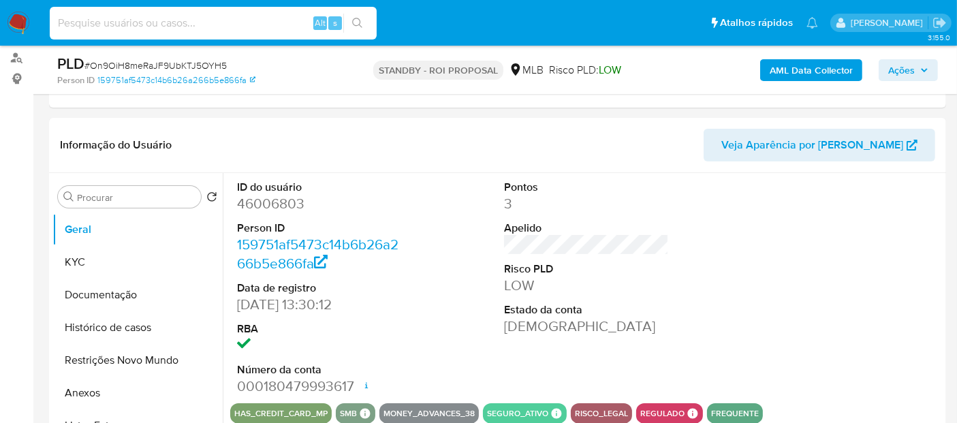
click at [189, 22] on input at bounding box center [213, 23] width 327 height 18
paste input "D7EqKeRmCAyZJT2wEKOJkb0d"
type input "D7EqKeRmCAyZJT2wEKOJkb0d"
click at [360, 16] on button "search-icon" at bounding box center [357, 23] width 28 height 19
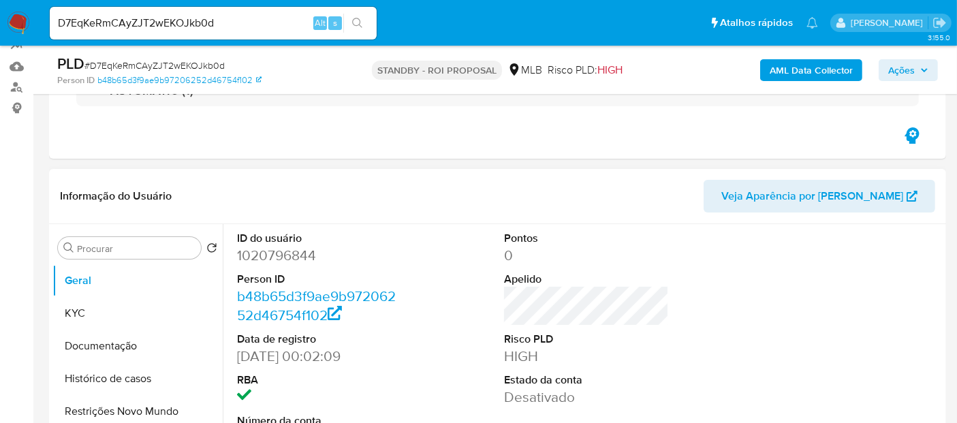
select select "10"
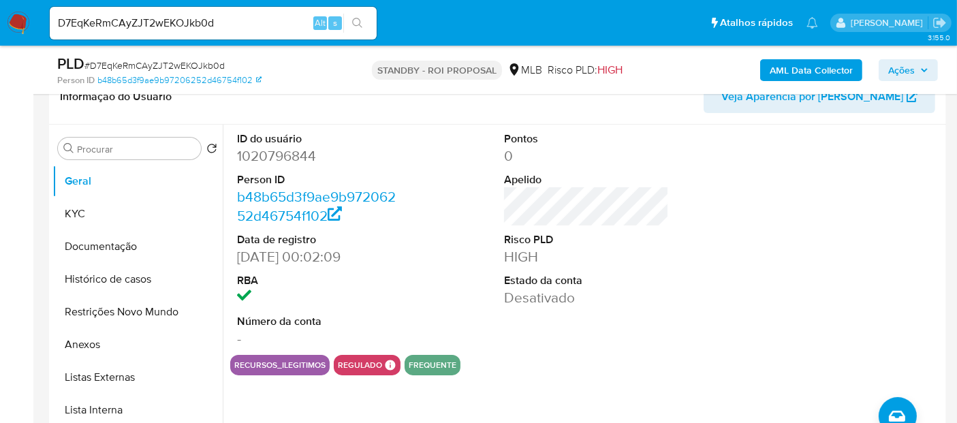
scroll to position [227, 0]
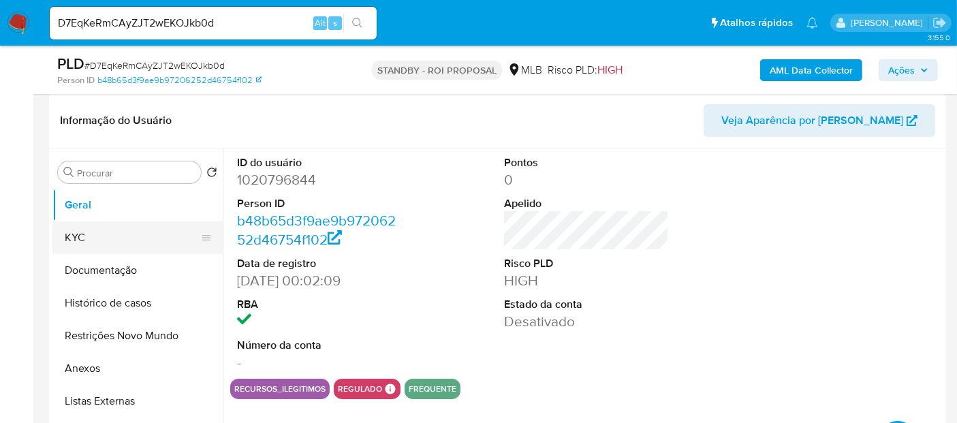
click at [72, 242] on button "KYC" at bounding box center [131, 237] width 159 height 33
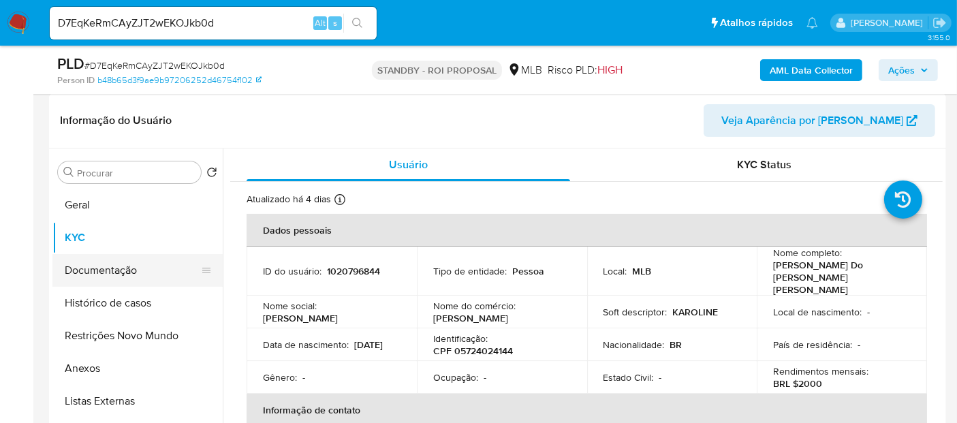
drag, startPoint x: 89, startPoint y: 277, endPoint x: 97, endPoint y: 274, distance: 8.6
click at [89, 275] on button "Documentação" at bounding box center [131, 270] width 159 height 33
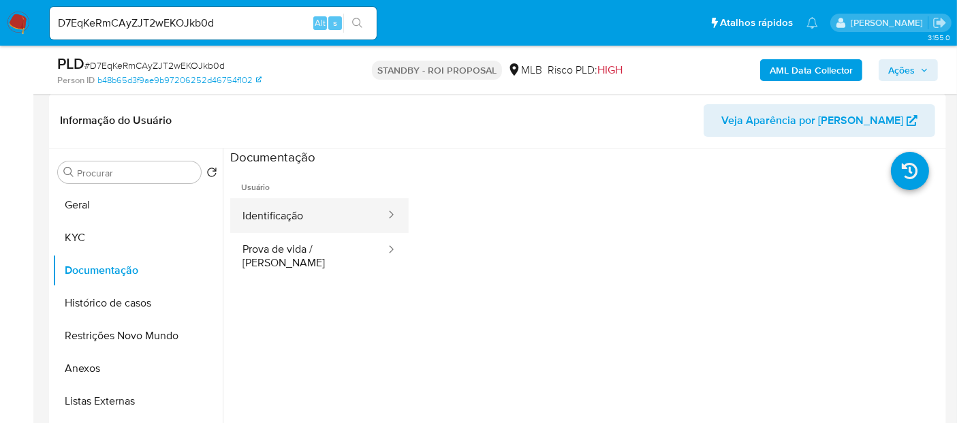
click at [313, 214] on button "Identificação" at bounding box center [308, 215] width 157 height 35
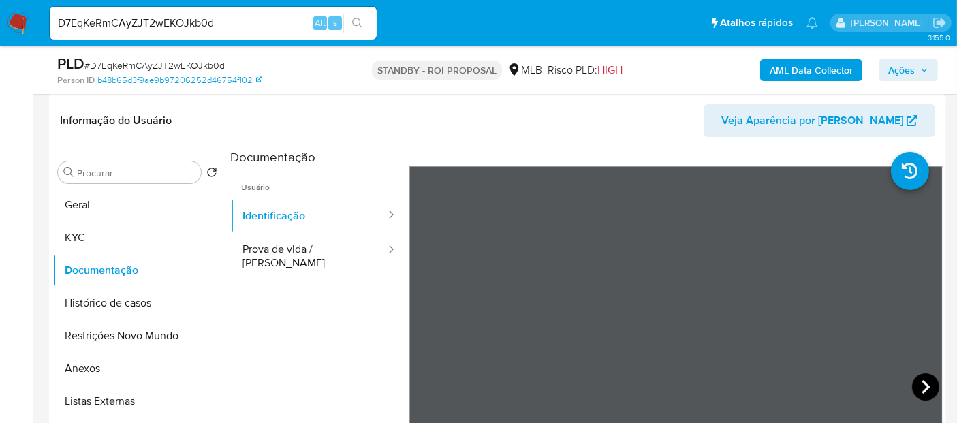
click at [919, 387] on icon at bounding box center [925, 386] width 27 height 27
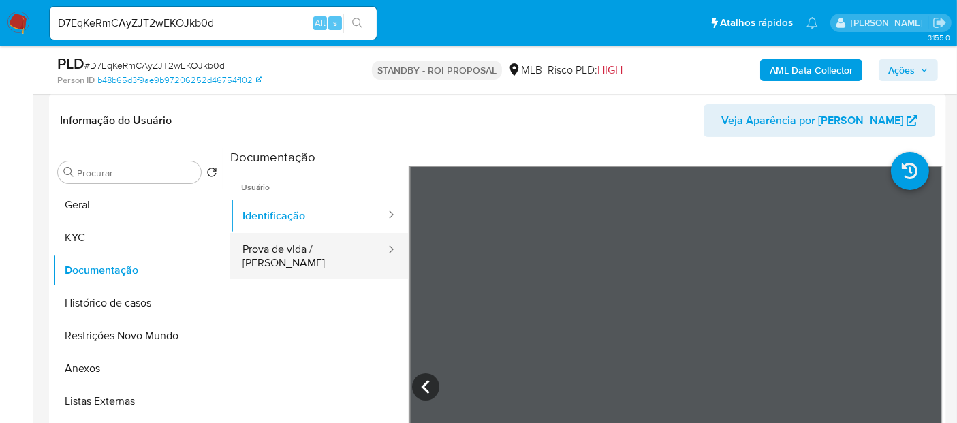
click at [280, 255] on button "Prova de vida / [PERSON_NAME]" at bounding box center [308, 256] width 157 height 46
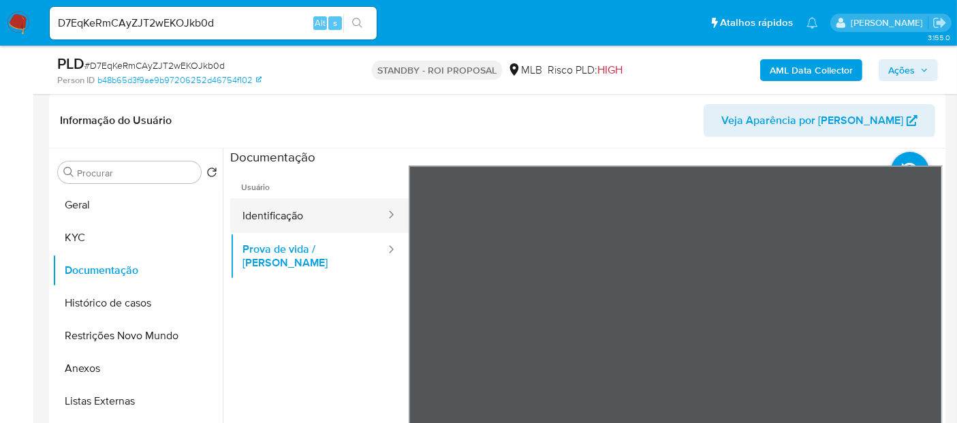
click at [311, 217] on button "Identificação" at bounding box center [308, 215] width 157 height 35
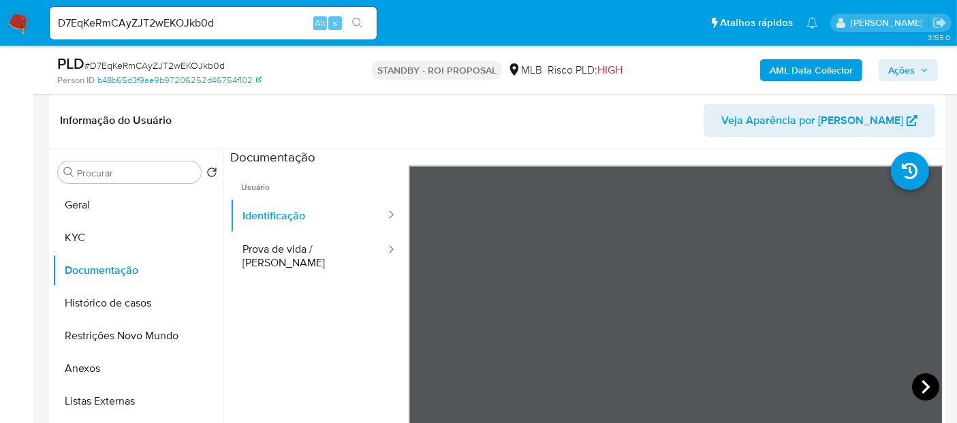
click at [912, 380] on icon at bounding box center [925, 386] width 27 height 27
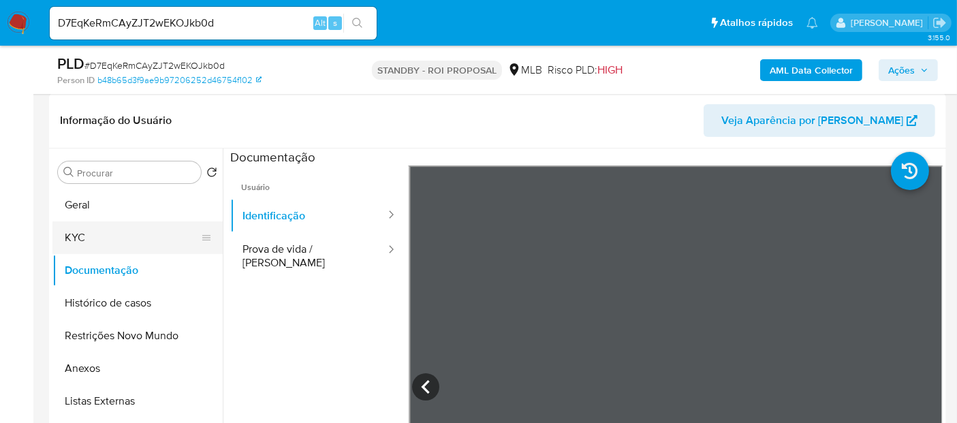
drag, startPoint x: 83, startPoint y: 196, endPoint x: 197, endPoint y: 225, distance: 117.3
click at [83, 198] on button "Geral" at bounding box center [137, 205] width 170 height 33
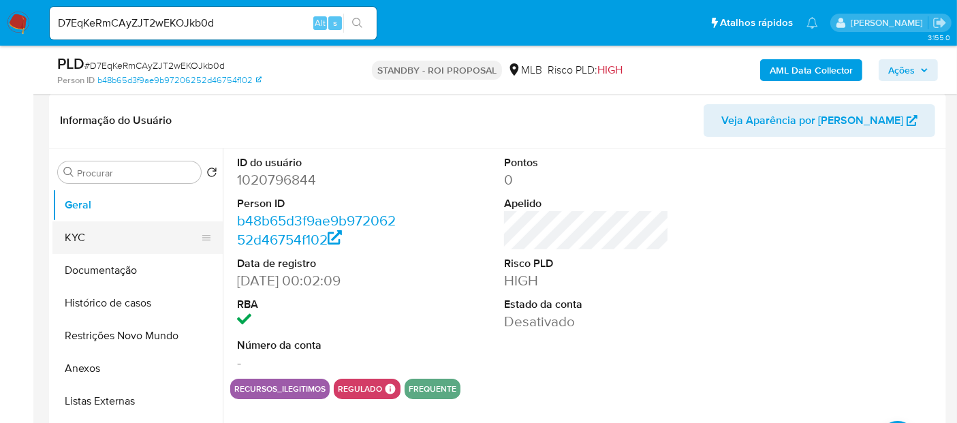
click at [93, 241] on button "KYC" at bounding box center [131, 237] width 159 height 33
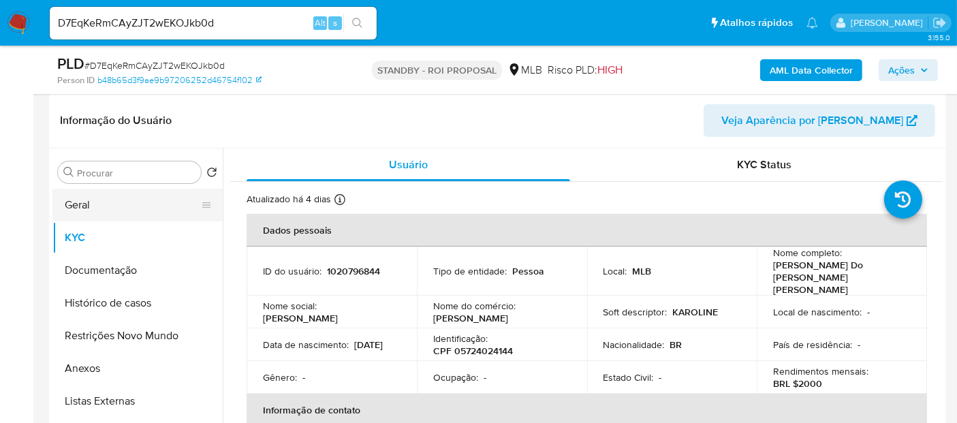
click at [76, 191] on button "Geral" at bounding box center [131, 205] width 159 height 33
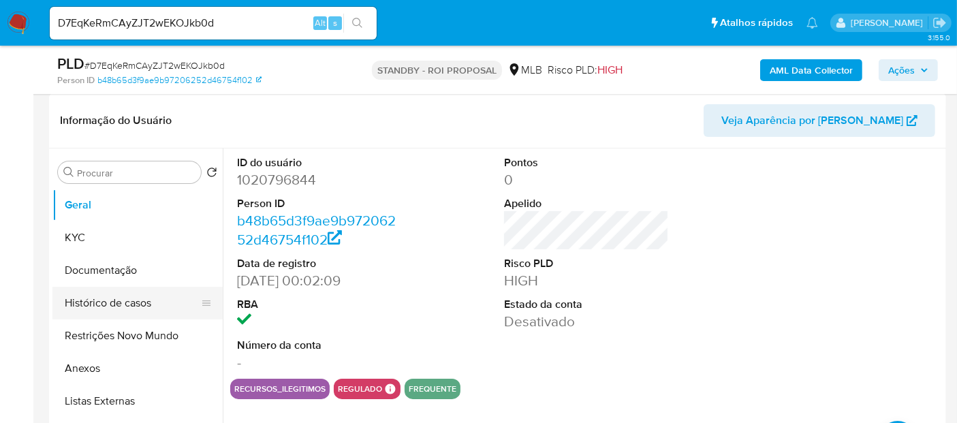
click at [108, 303] on button "Histórico de casos" at bounding box center [131, 303] width 159 height 33
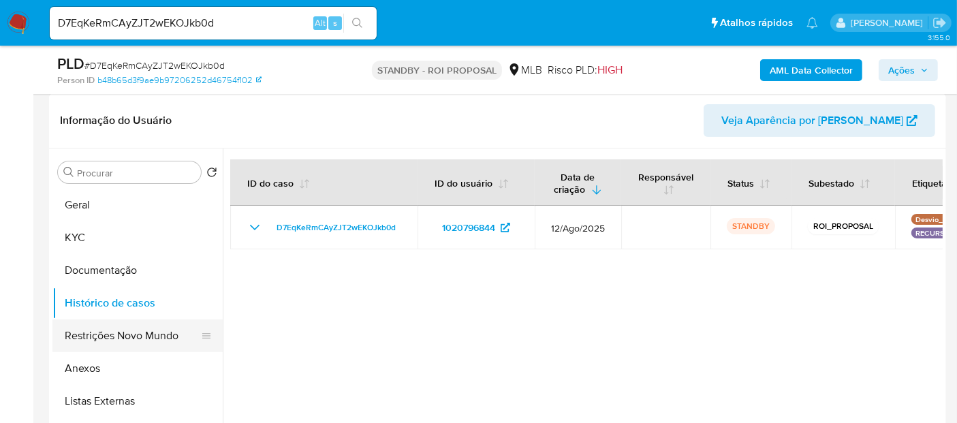
click at [140, 334] on button "Restrições Novo Mundo" at bounding box center [131, 336] width 159 height 33
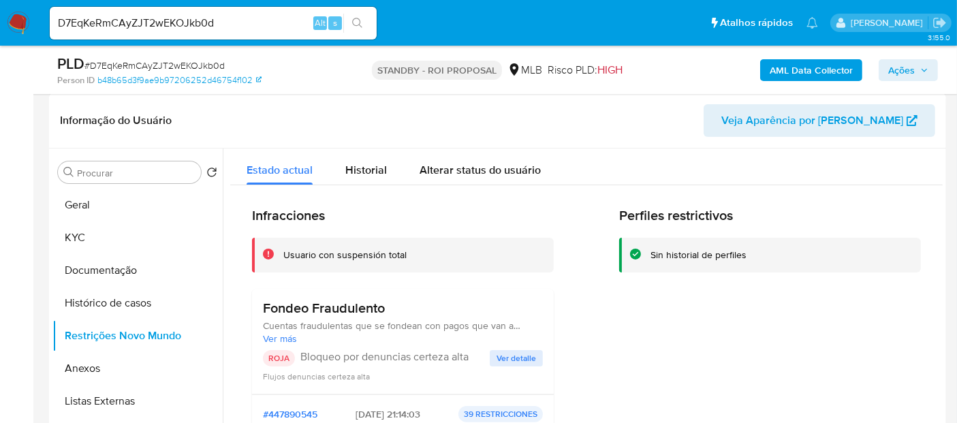
click at [523, 358] on span "Ver detalle" at bounding box center [517, 359] width 40 height 14
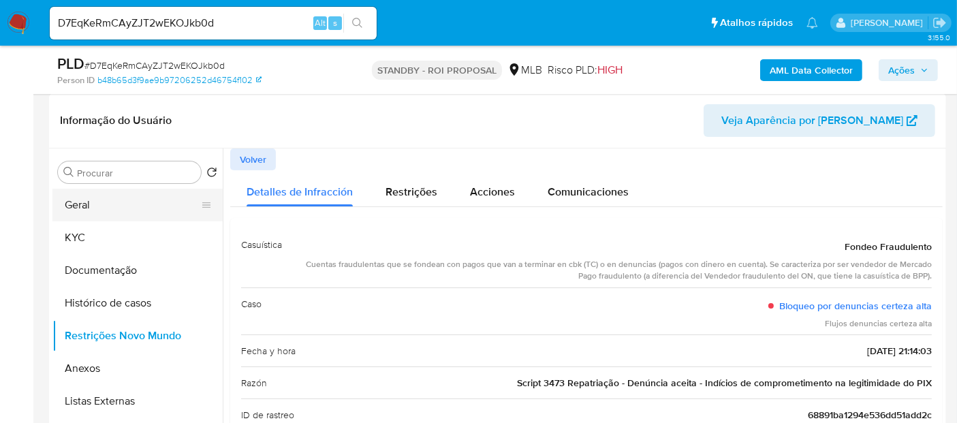
drag, startPoint x: 93, startPoint y: 199, endPoint x: 108, endPoint y: 199, distance: 15.0
click at [93, 199] on button "Geral" at bounding box center [131, 205] width 159 height 33
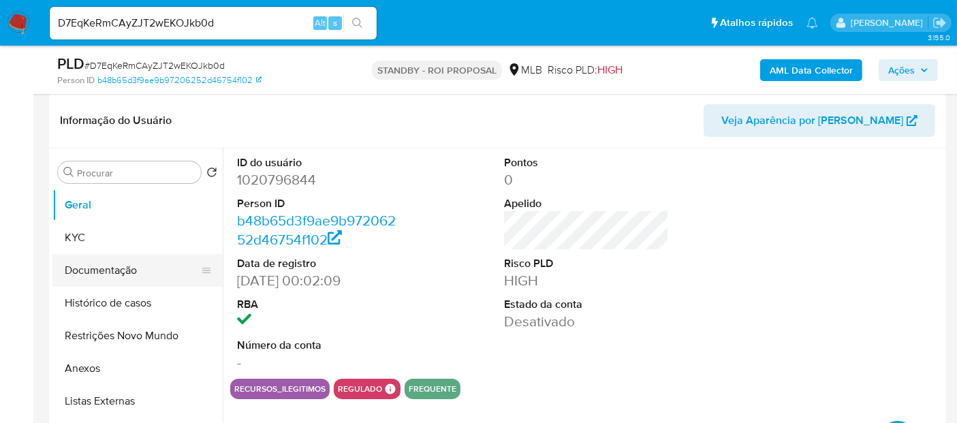
click at [99, 267] on button "Documentação" at bounding box center [131, 270] width 159 height 33
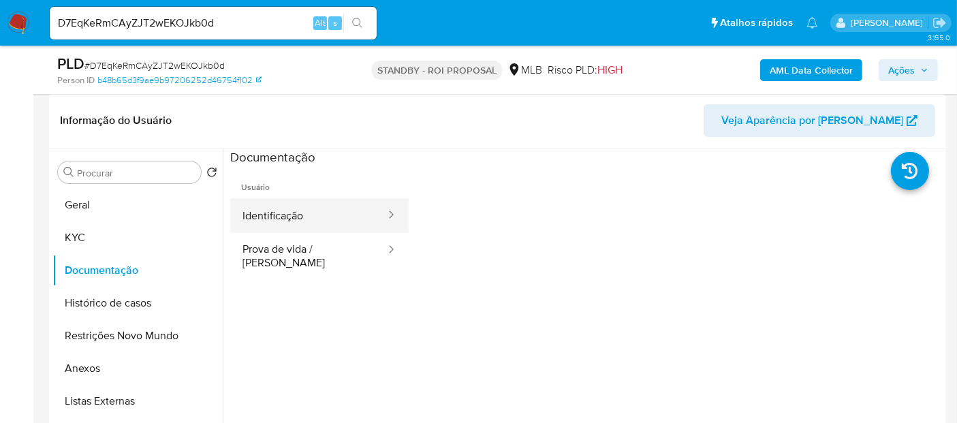
click at [315, 209] on button "Identificação" at bounding box center [308, 215] width 157 height 35
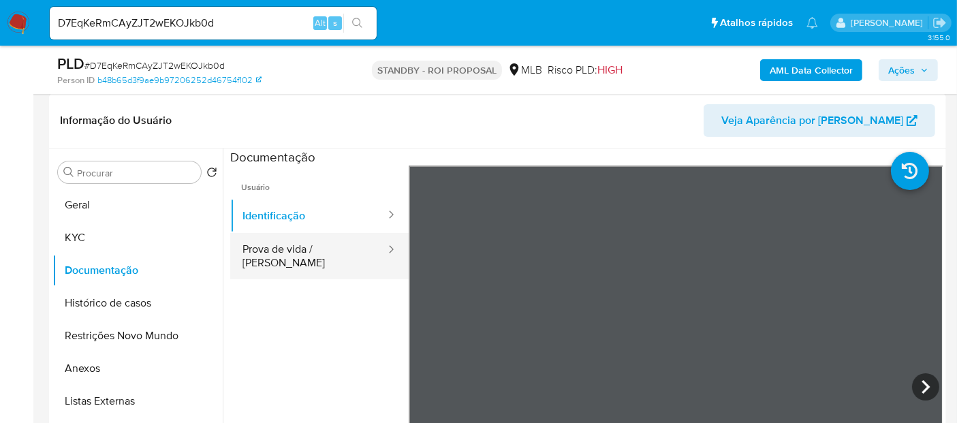
click at [325, 250] on button "Prova de vida / [PERSON_NAME]" at bounding box center [308, 256] width 157 height 46
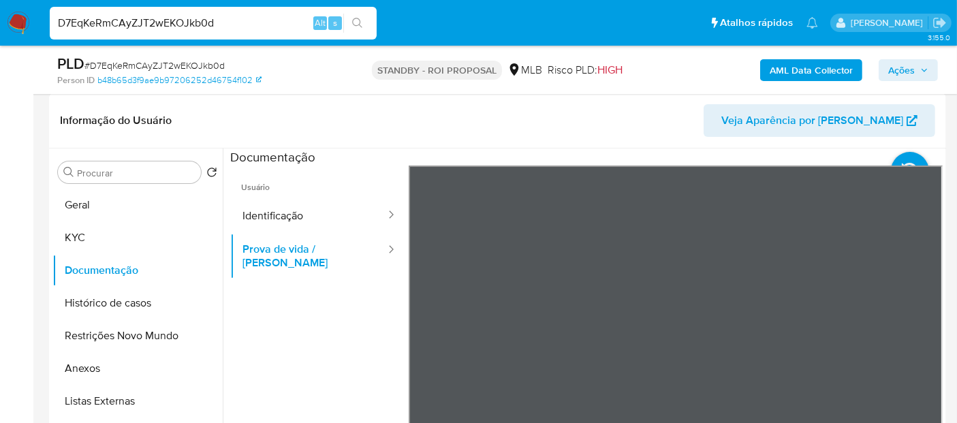
drag, startPoint x: 233, startPoint y: 19, endPoint x: 0, endPoint y: 27, distance: 233.2
click at [0, 27] on nav "Pausado Ver notificaciones D7EqKeRmCAyZJT2wEKOJkb0d Alt s Atalhos rápidos Presi…" at bounding box center [478, 23] width 957 height 46
paste input "S1gn20C9mzgcAX5xUVNrfp0B"
type input "S1gn20C9mzgcAX5xUVNrfp0B"
click at [358, 18] on icon "search-icon" at bounding box center [357, 23] width 10 height 10
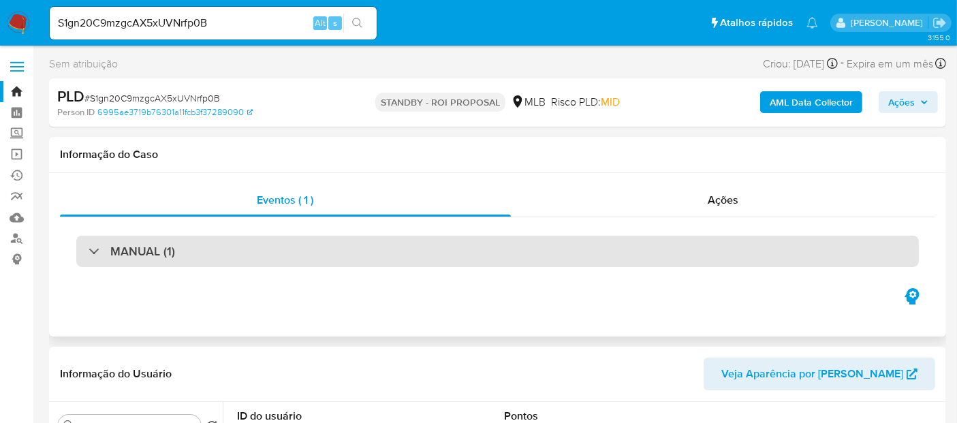
select select "10"
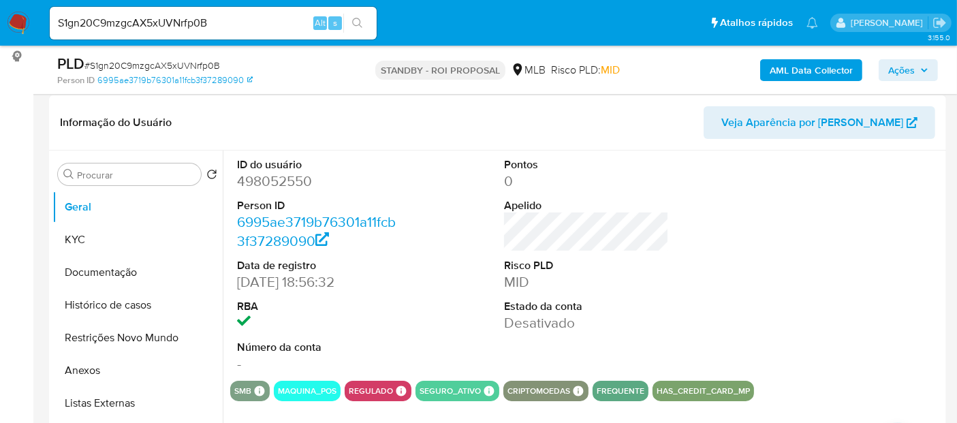
scroll to position [227, 0]
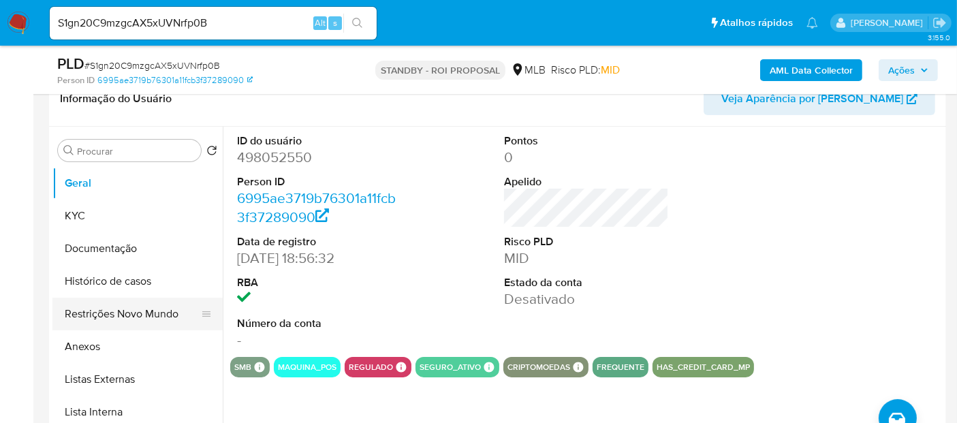
click at [124, 313] on button "Restrições Novo Mundo" at bounding box center [131, 314] width 159 height 33
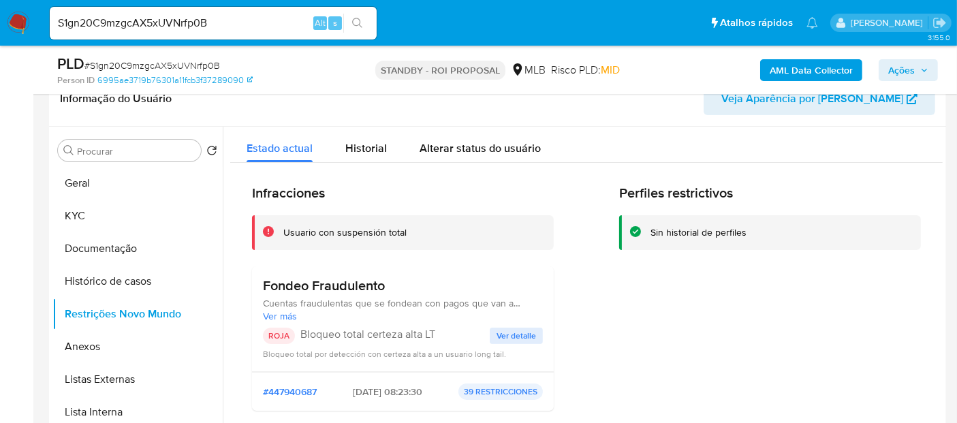
click at [524, 341] on span "Ver detalle" at bounding box center [517, 336] width 40 height 14
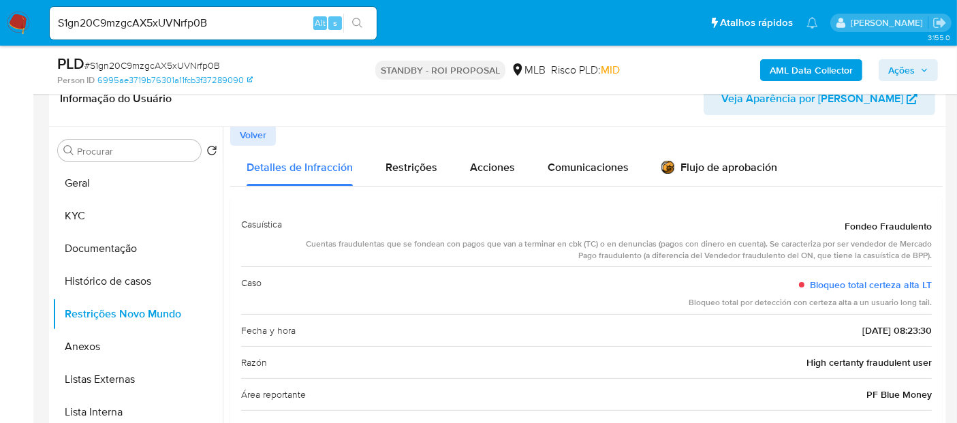
scroll to position [0, 0]
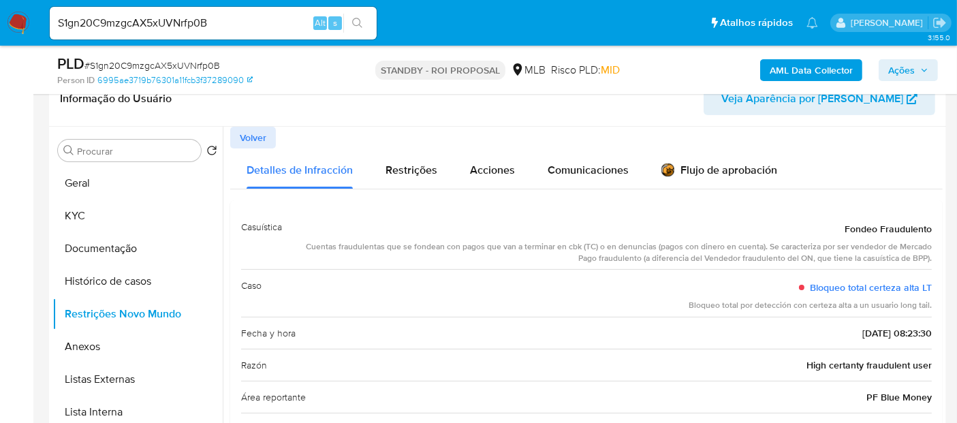
click at [257, 138] on span "Volver" at bounding box center [253, 137] width 27 height 19
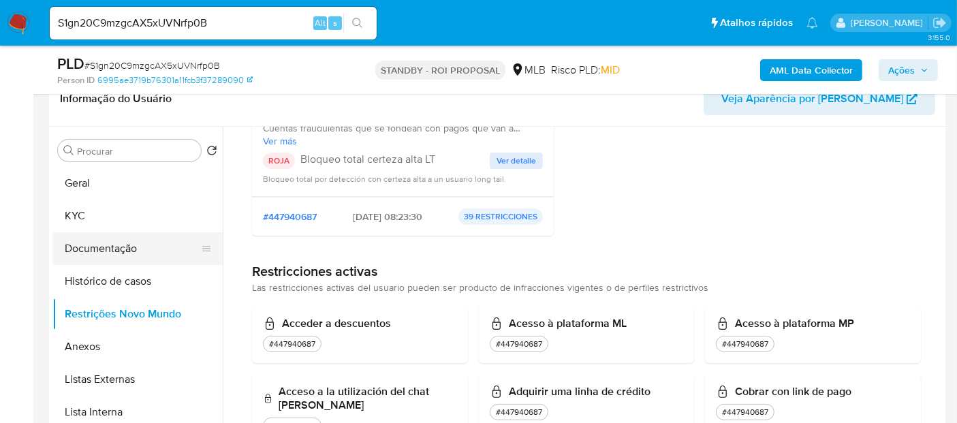
scroll to position [151, 0]
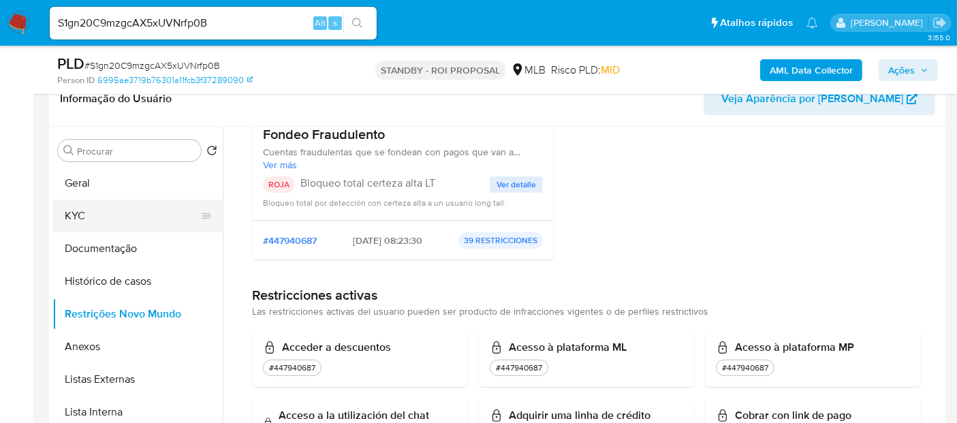
click at [89, 209] on button "KYC" at bounding box center [131, 216] width 159 height 33
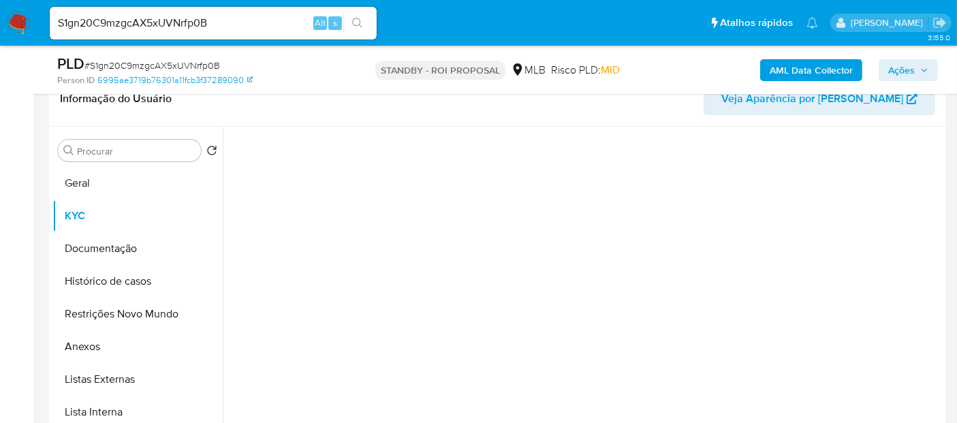
scroll to position [0, 0]
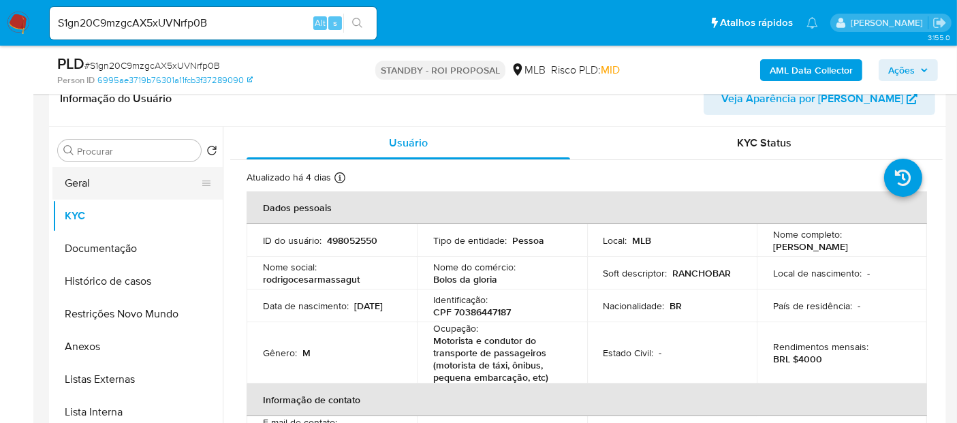
click at [94, 172] on button "Geral" at bounding box center [131, 183] width 159 height 33
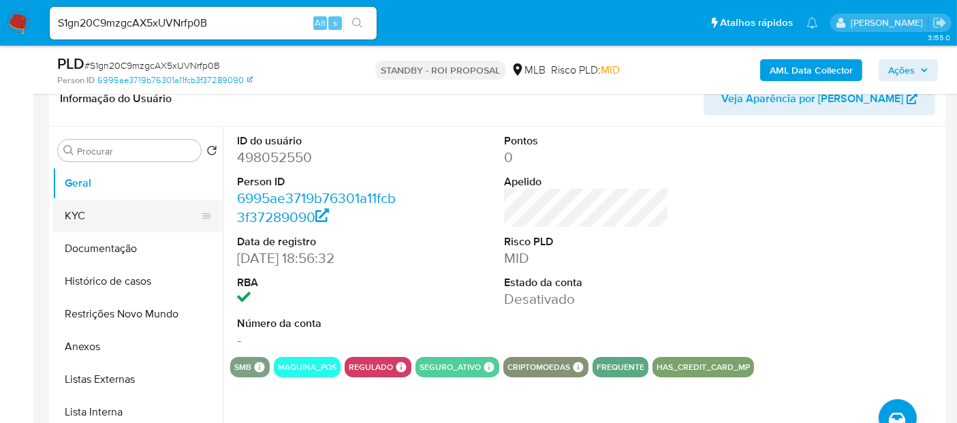
click at [83, 213] on button "KYC" at bounding box center [131, 216] width 159 height 33
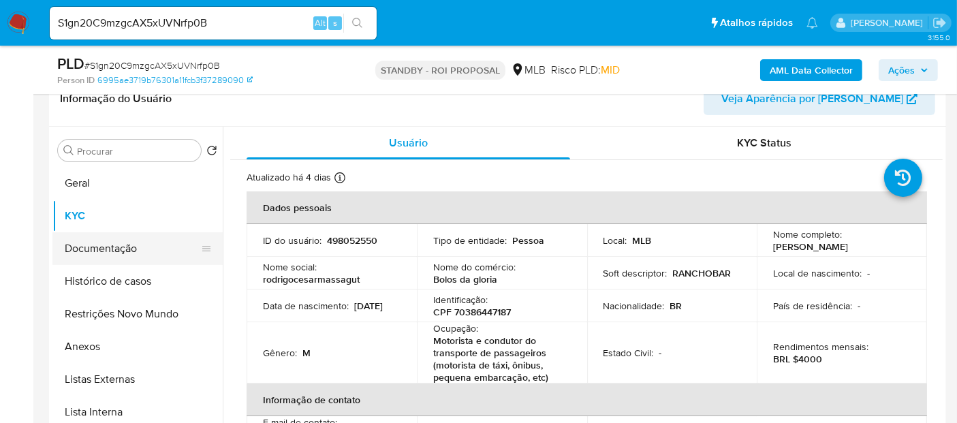
drag, startPoint x: 95, startPoint y: 245, endPoint x: 123, endPoint y: 245, distance: 28.6
click at [95, 245] on button "Documentação" at bounding box center [131, 248] width 159 height 33
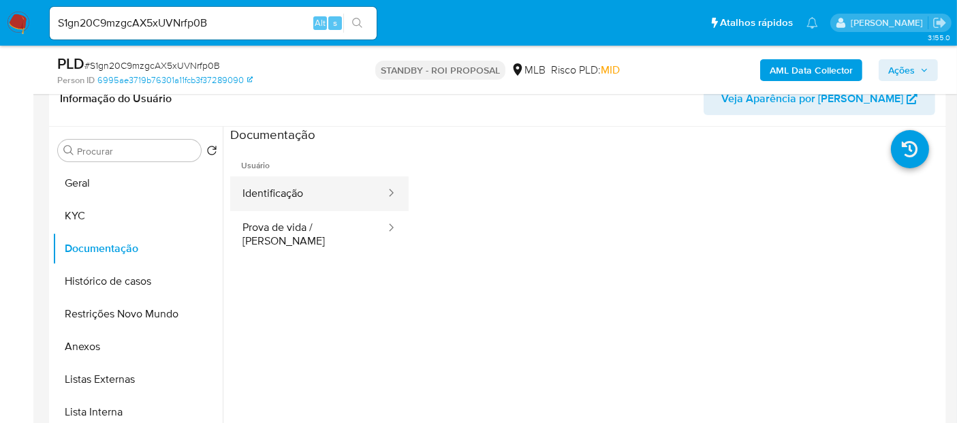
click at [288, 180] on button "Identificação" at bounding box center [308, 193] width 157 height 35
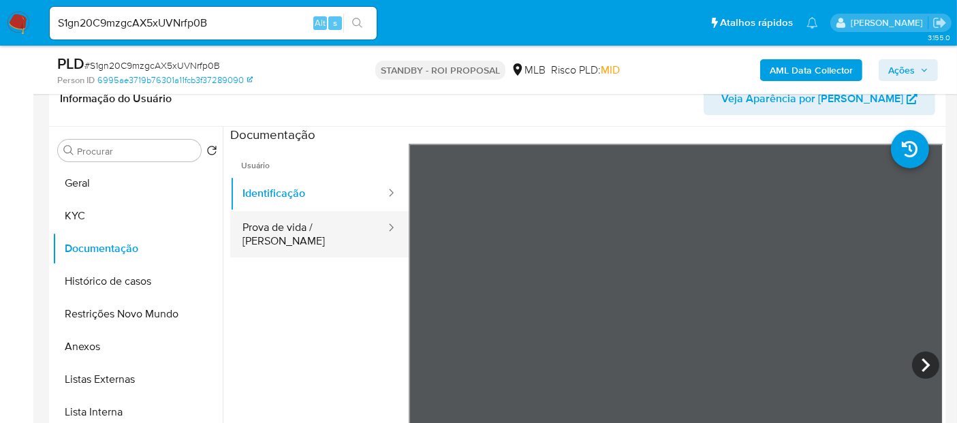
click at [288, 236] on button "Prova de vida / [PERSON_NAME]" at bounding box center [308, 234] width 157 height 46
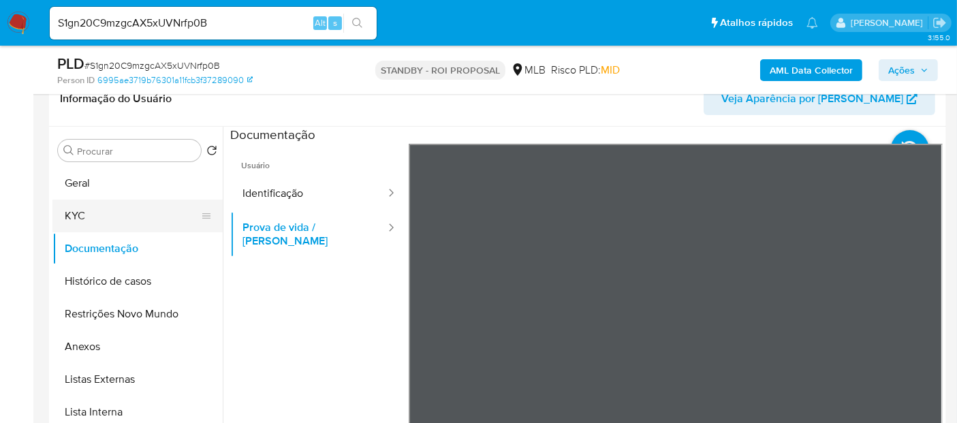
click at [91, 211] on button "KYC" at bounding box center [131, 216] width 159 height 33
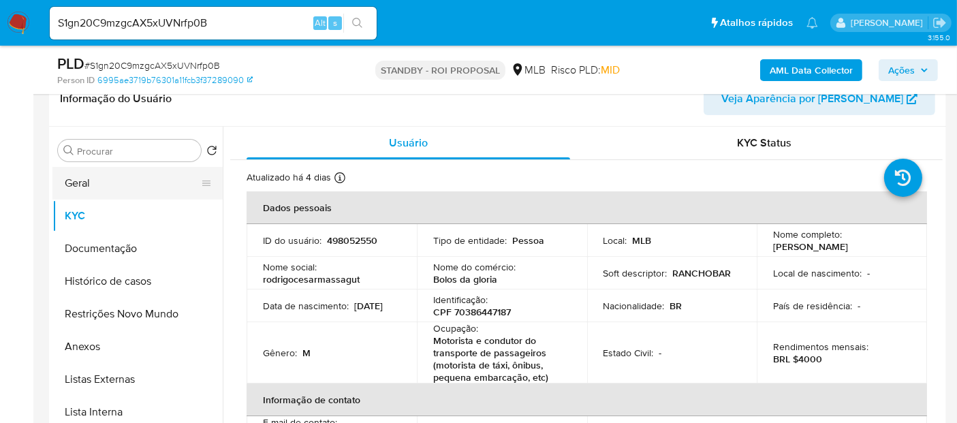
drag, startPoint x: 80, startPoint y: 177, endPoint x: 87, endPoint y: 177, distance: 7.5
click at [80, 177] on button "Geral" at bounding box center [131, 183] width 159 height 33
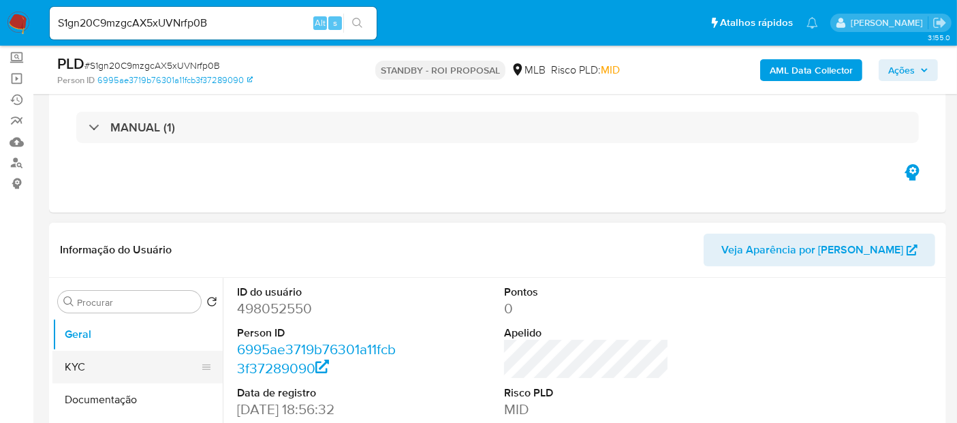
click at [110, 367] on button "KYC" at bounding box center [131, 367] width 159 height 33
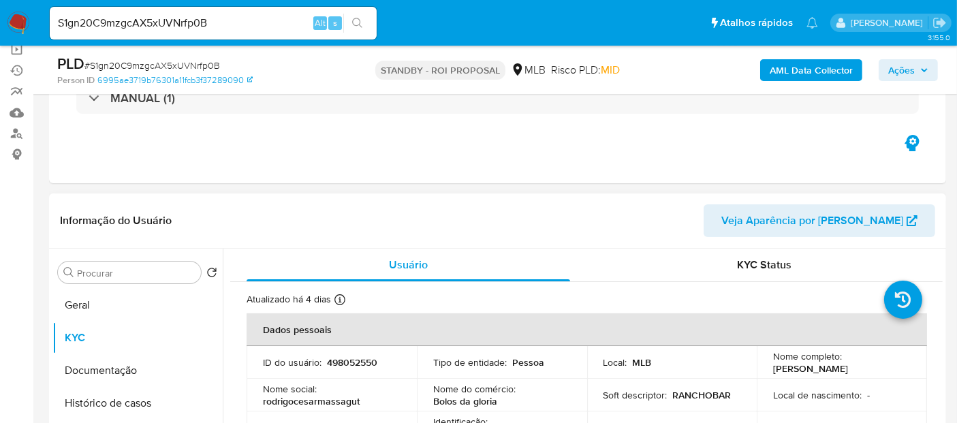
scroll to position [151, 0]
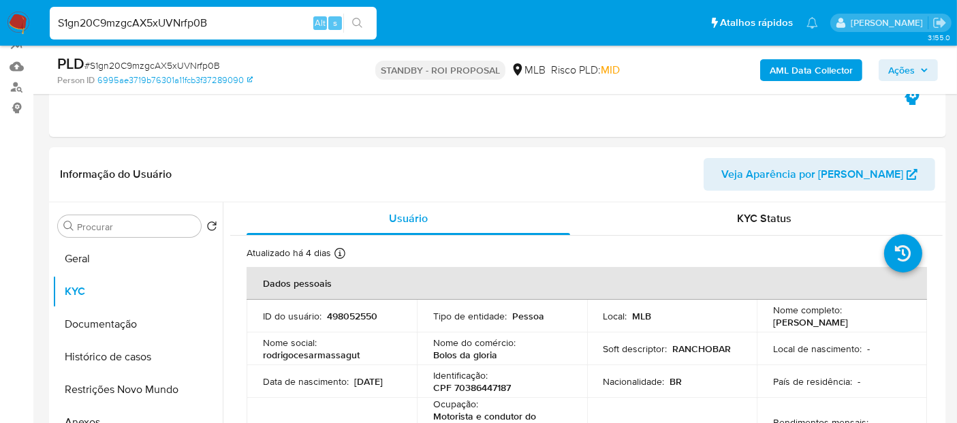
drag, startPoint x: 254, startPoint y: 24, endPoint x: 0, endPoint y: 24, distance: 254.2
click at [0, 24] on nav "Pausado Ver notificaciones S1gn20C9mzgcAX5xUVNrfp0B Alt s Atalhos rápidos Presi…" at bounding box center [478, 23] width 957 height 46
paste input "nB3sKPbSnhYAF73YZBB62H2A"
type input "nB3sKPbSnhYAF73YZBB62H2A"
click at [352, 12] on div "nB3sKPbSnhYAF73YZBB62H2A Alt s" at bounding box center [213, 23] width 327 height 33
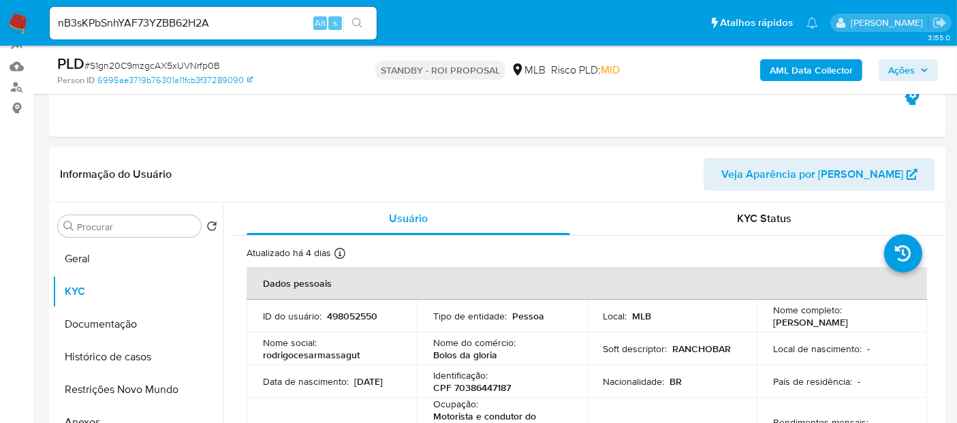
click at [354, 19] on icon "search-icon" at bounding box center [357, 23] width 11 height 11
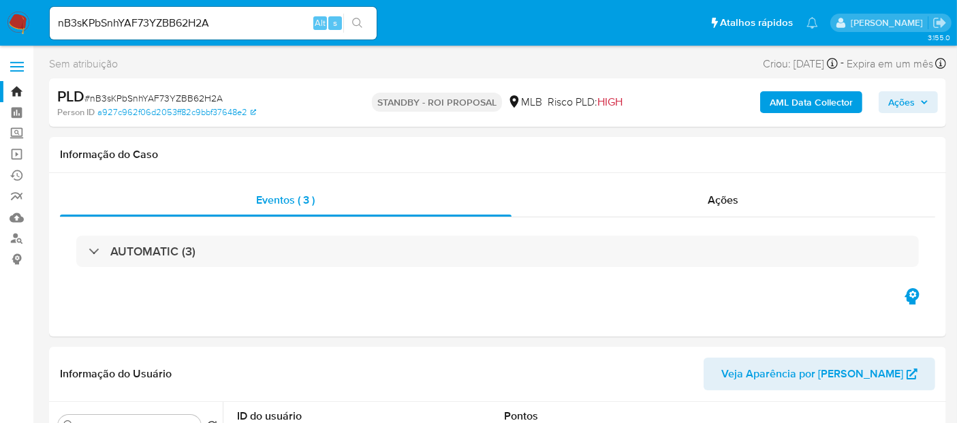
select select "10"
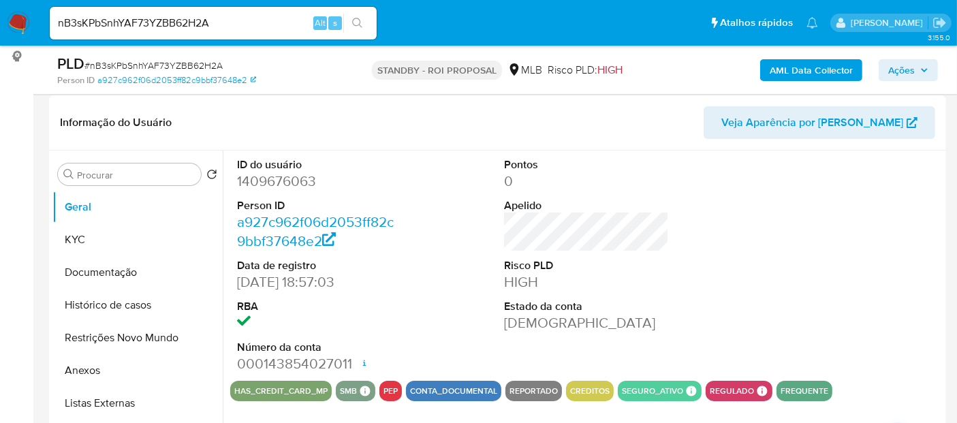
scroll to position [303, 0]
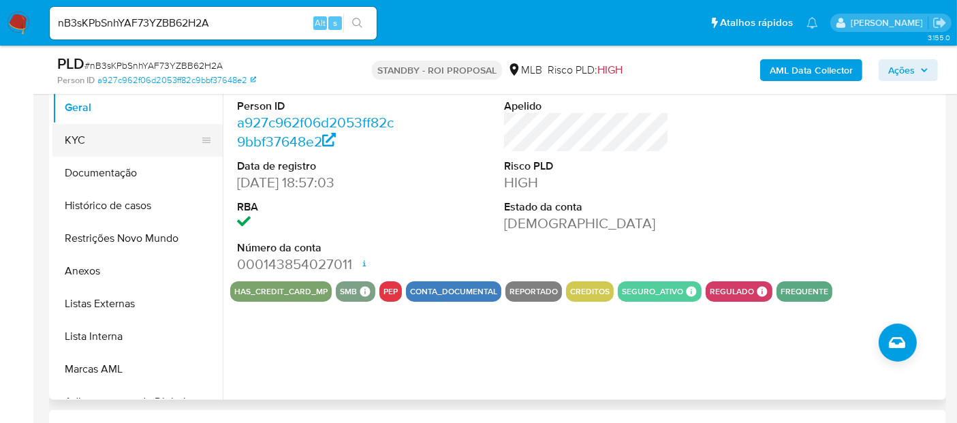
click at [91, 151] on button "KYC" at bounding box center [131, 140] width 159 height 33
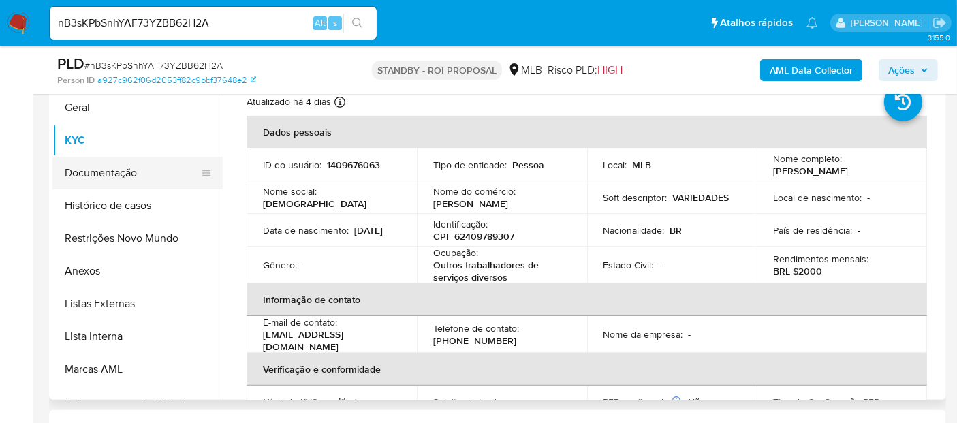
click at [117, 177] on button "Documentação" at bounding box center [131, 173] width 159 height 33
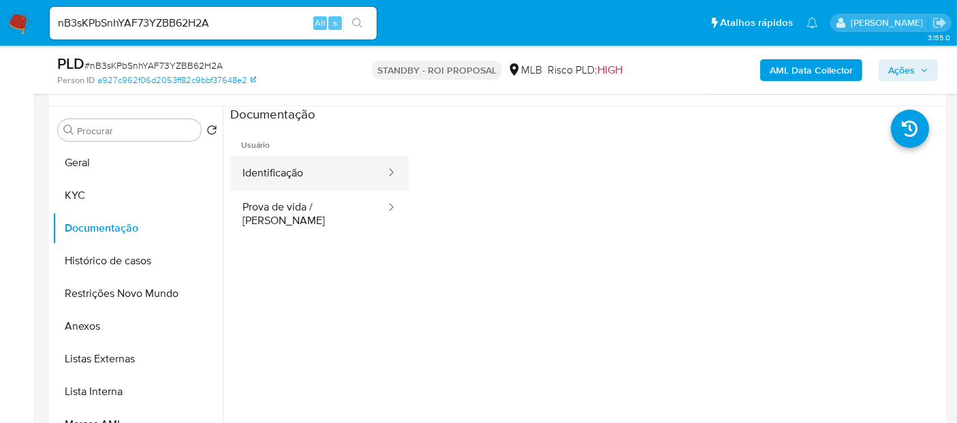
scroll to position [227, 0]
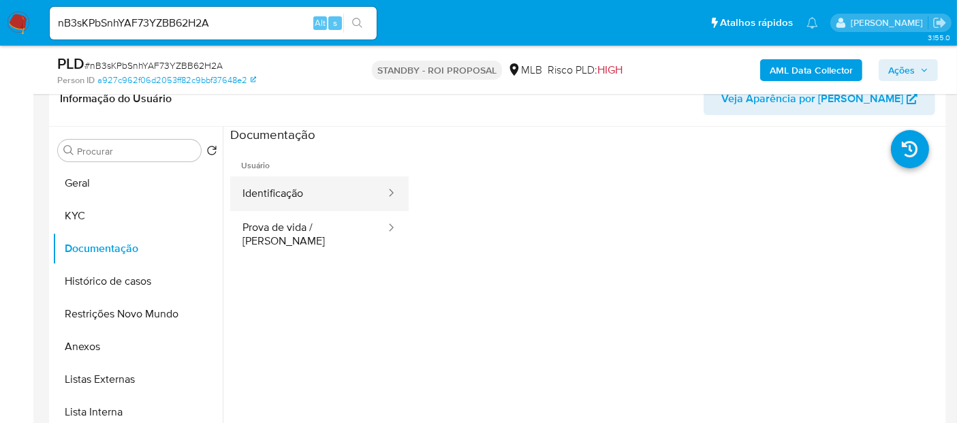
click at [300, 194] on button "Identificação" at bounding box center [308, 193] width 157 height 35
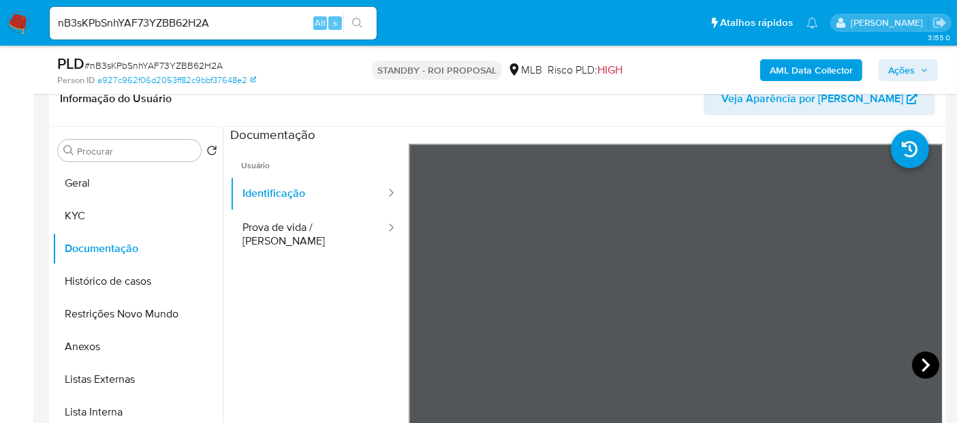
click at [916, 362] on icon at bounding box center [925, 365] width 27 height 27
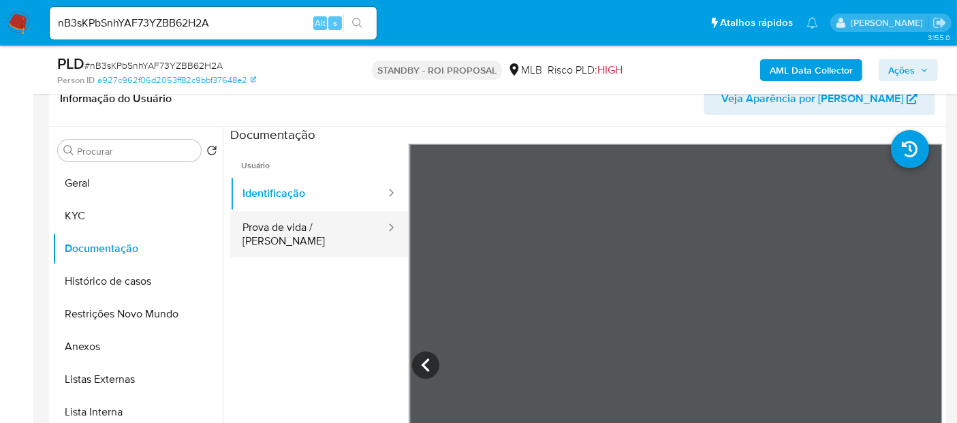
click at [279, 231] on button "Prova de vida / [PERSON_NAME]" at bounding box center [308, 234] width 157 height 46
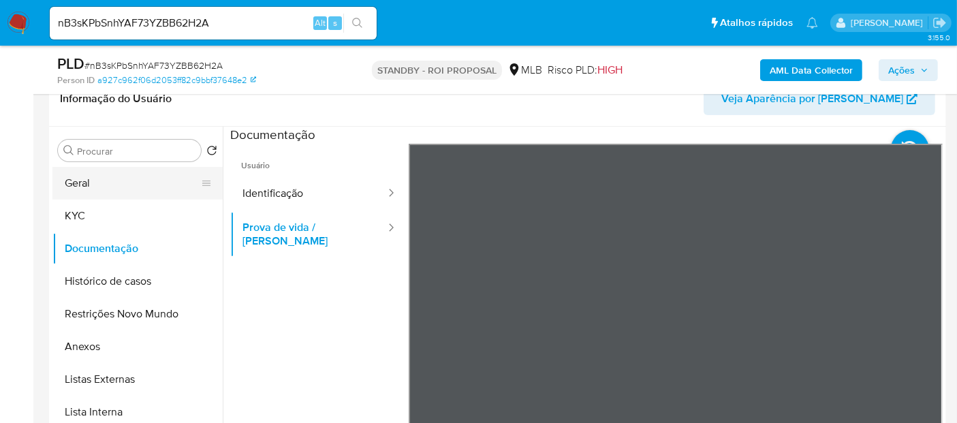
click at [101, 183] on button "Geral" at bounding box center [131, 183] width 159 height 33
